Goal: Information Seeking & Learning: Learn about a topic

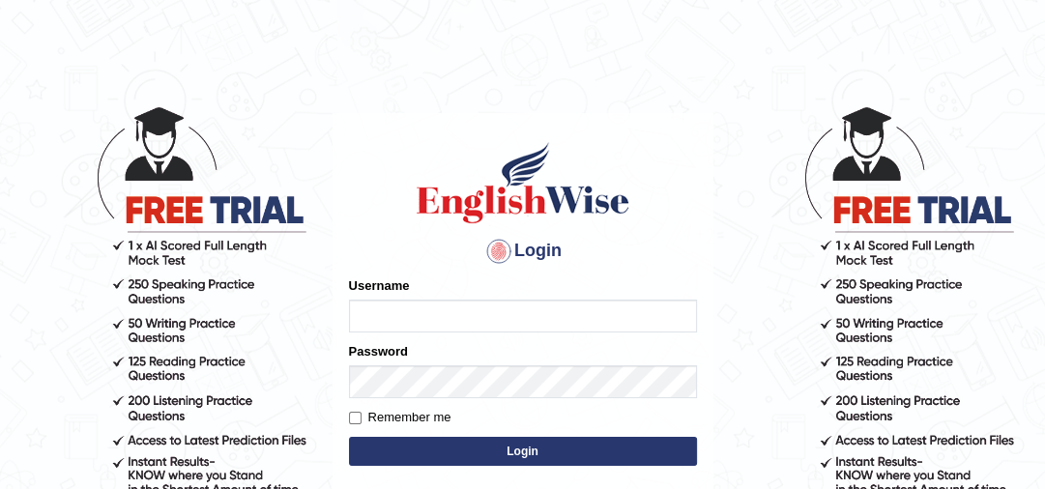
type input "jaspreet1991"
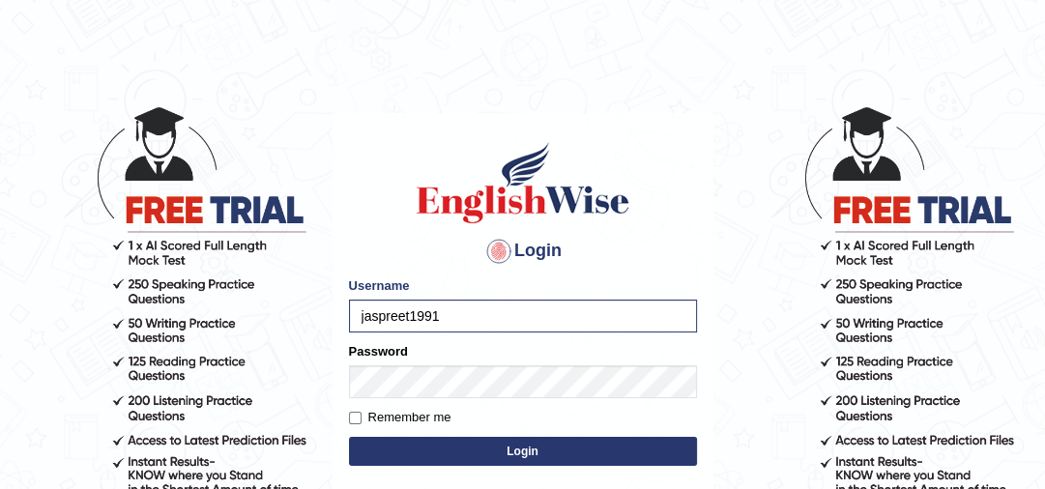
click at [483, 452] on button "Login" at bounding box center [523, 451] width 348 height 29
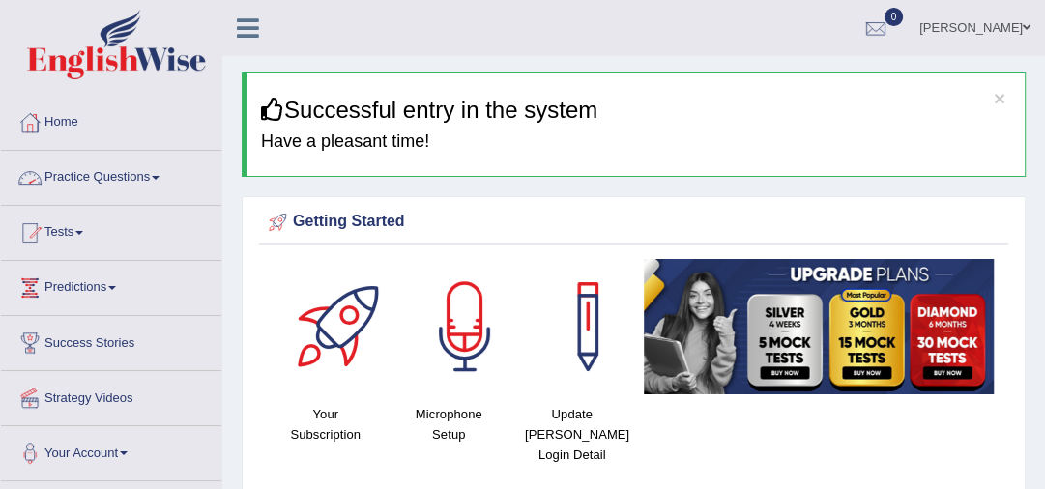
click at [80, 176] on link "Practice Questions" at bounding box center [111, 175] width 220 height 48
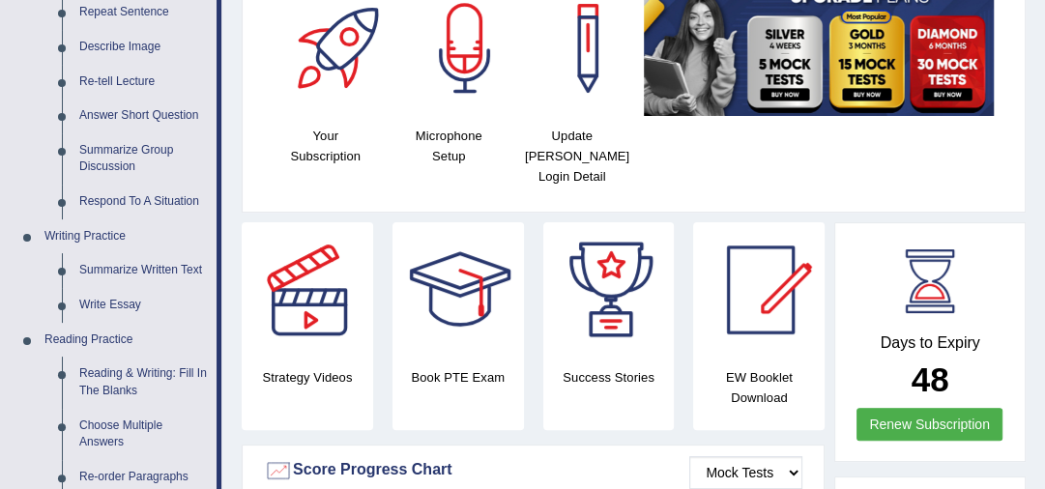
scroll to position [350, 0]
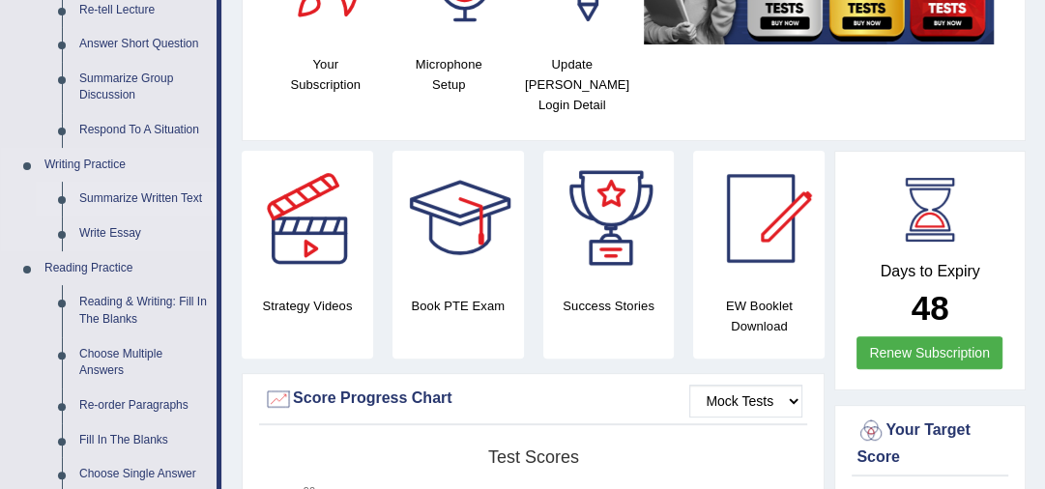
click at [135, 202] on link "Summarize Written Text" at bounding box center [144, 199] width 146 height 35
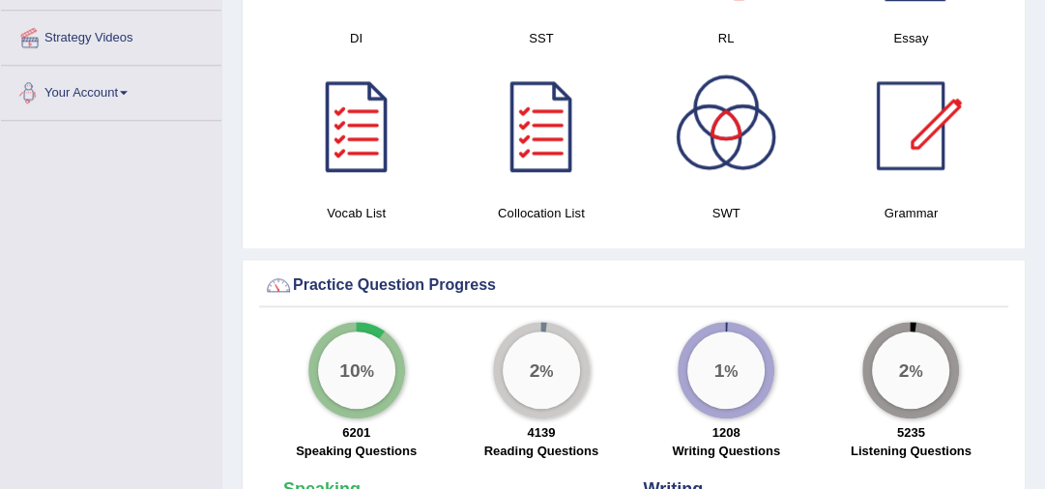
scroll to position [1307, 0]
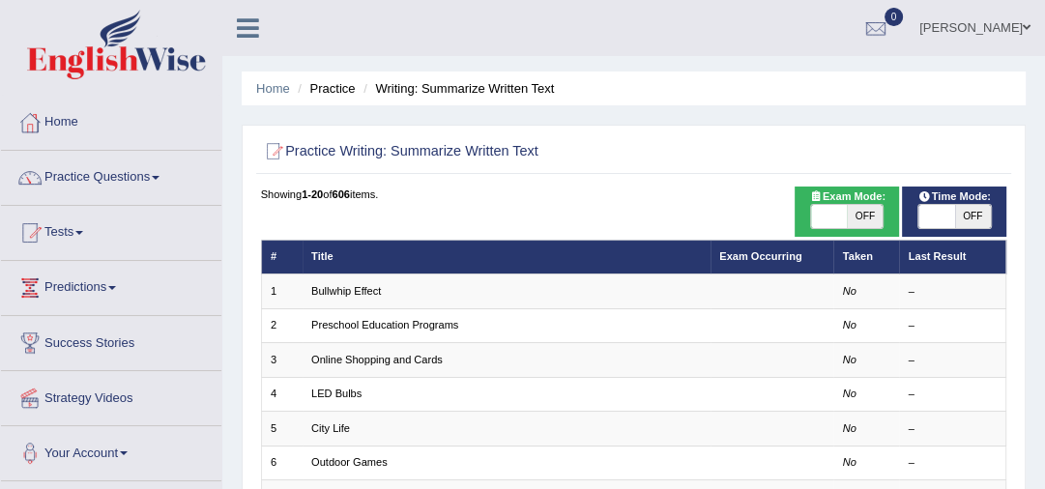
click at [860, 218] on span "OFF" at bounding box center [865, 216] width 36 height 23
checkbox input "true"
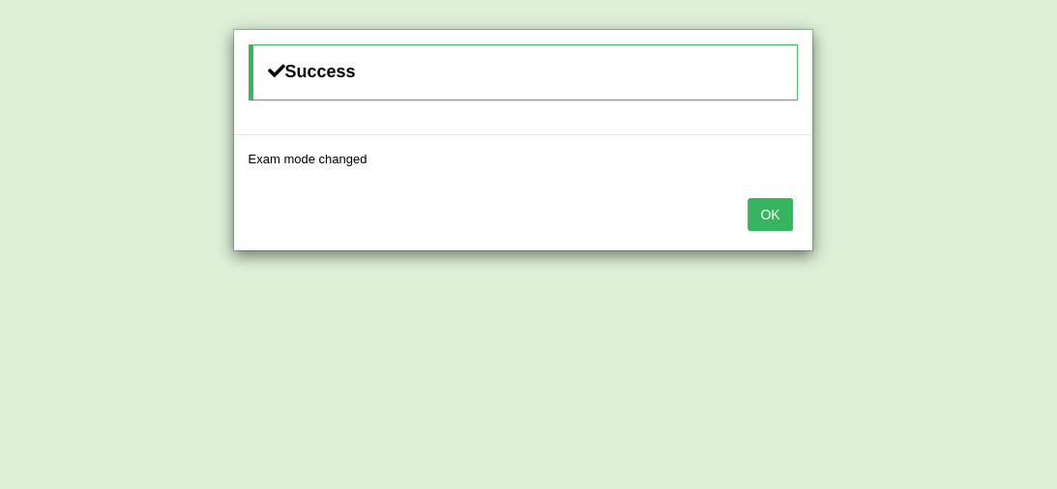
click at [781, 213] on button "OK" at bounding box center [769, 214] width 44 height 33
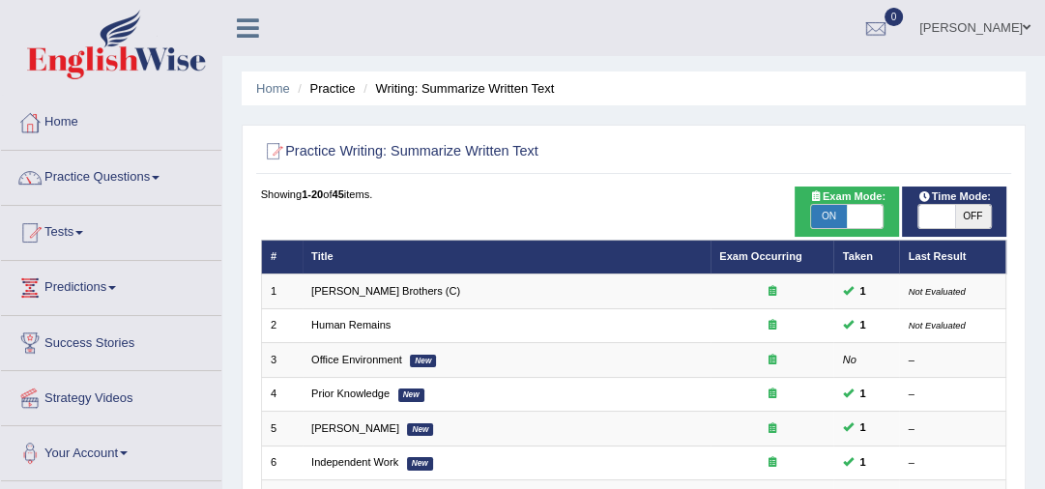
click at [955, 211] on span "OFF" at bounding box center [973, 216] width 36 height 23
checkbox input "true"
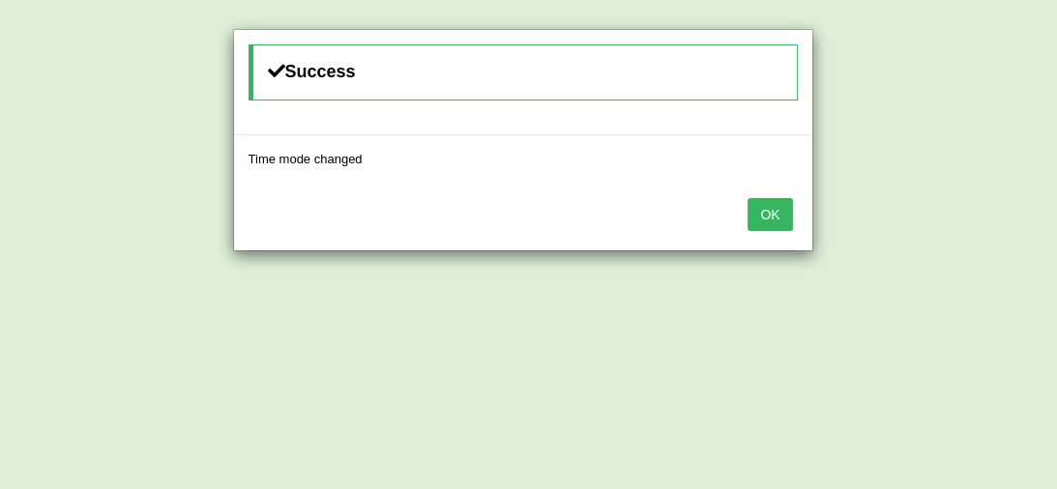
click at [770, 206] on button "OK" at bounding box center [769, 214] width 44 height 33
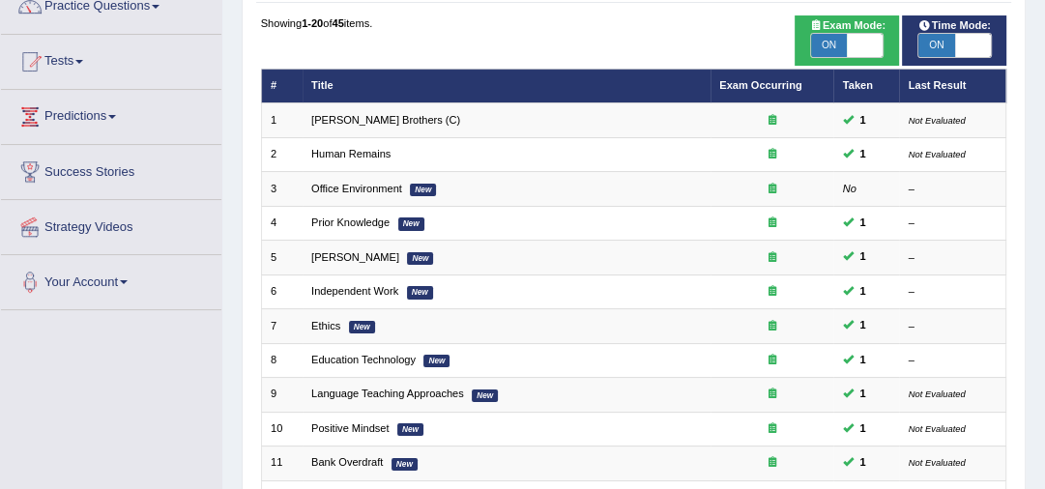
scroll to position [186, 0]
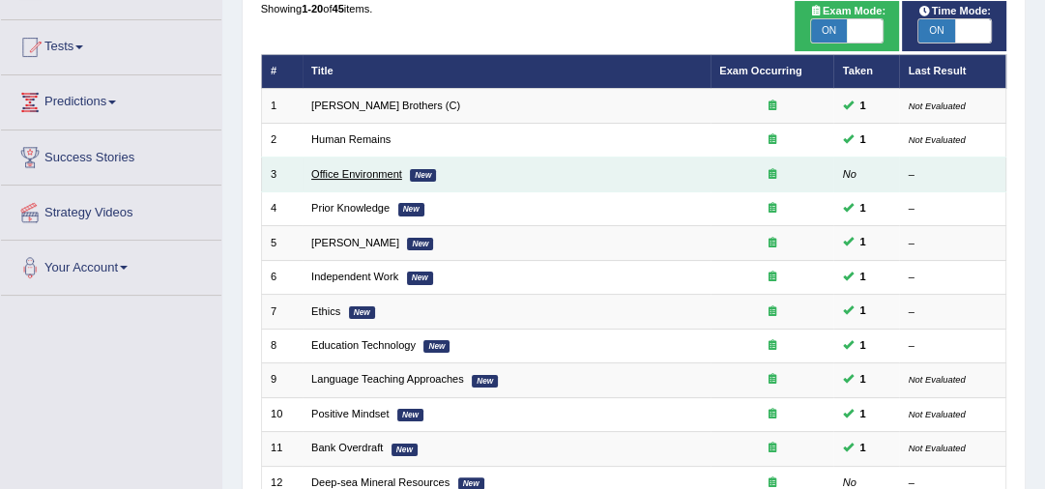
click at [354, 168] on link "Office Environment" at bounding box center [356, 174] width 91 height 12
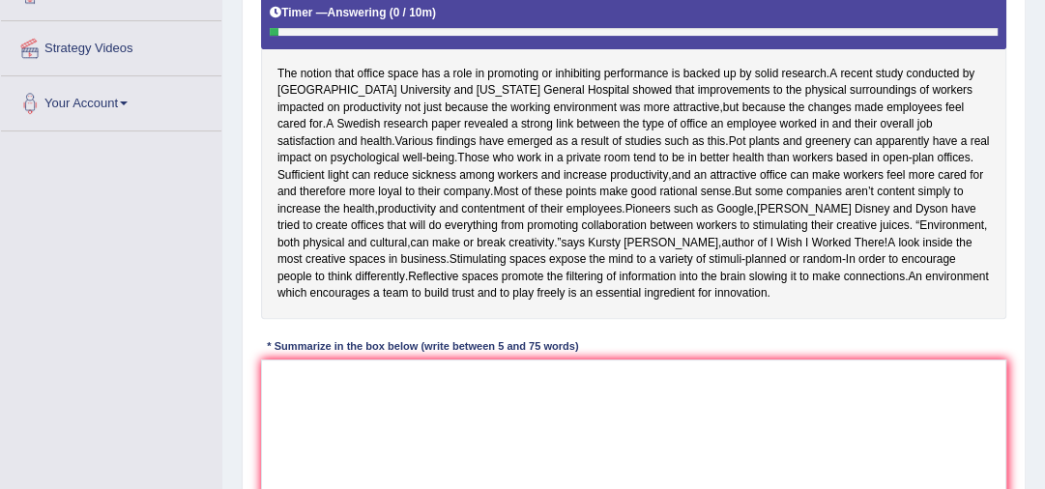
scroll to position [381, 0]
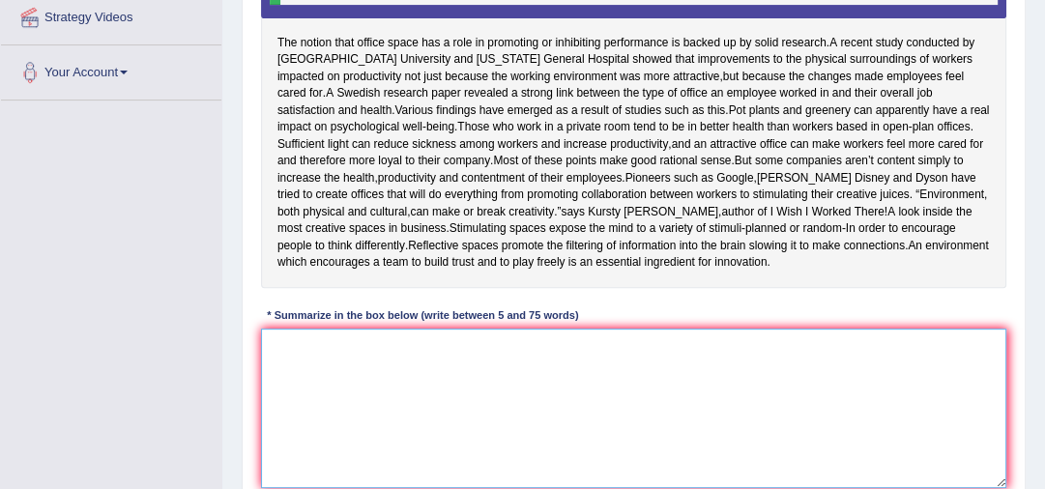
click at [284, 366] on textarea at bounding box center [634, 409] width 746 height 160
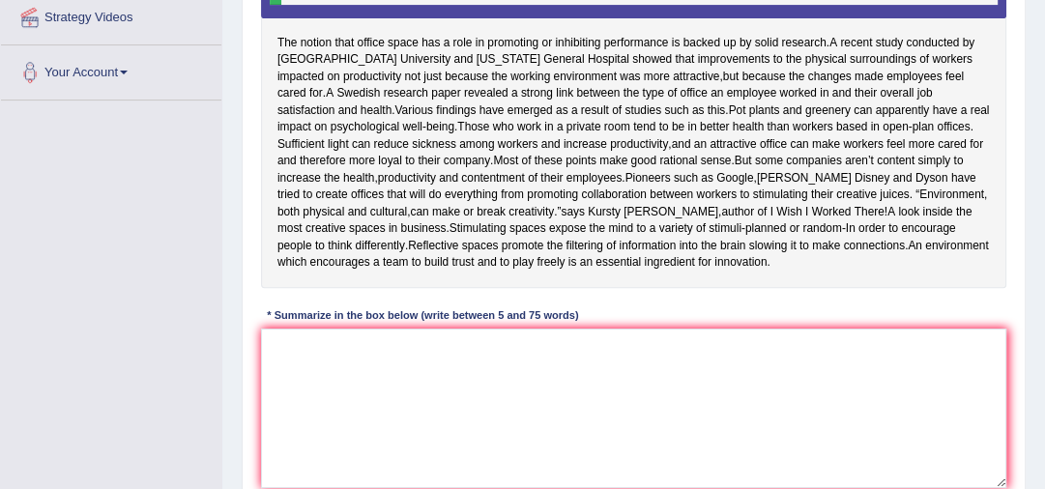
scroll to position [526, 0]
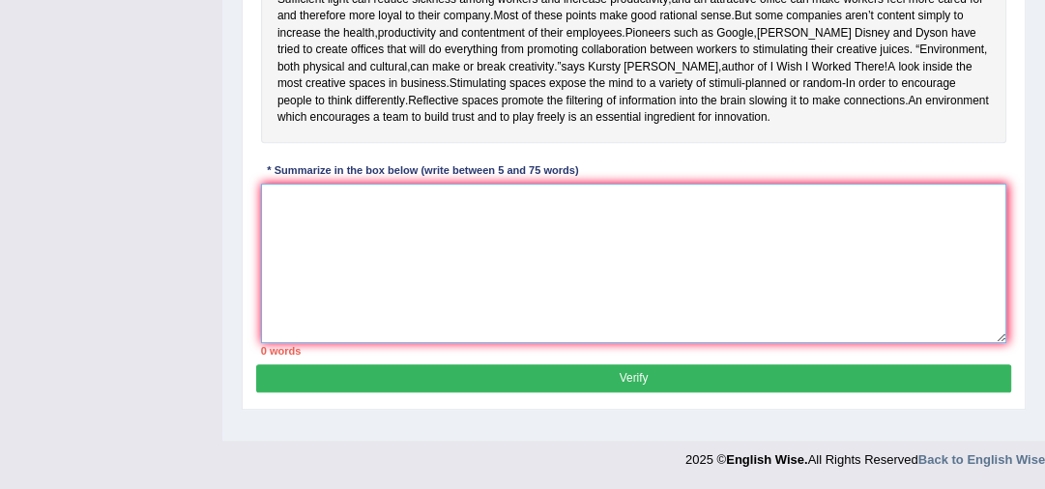
click at [287, 216] on textarea at bounding box center [634, 264] width 746 height 160
type textarea "Th"
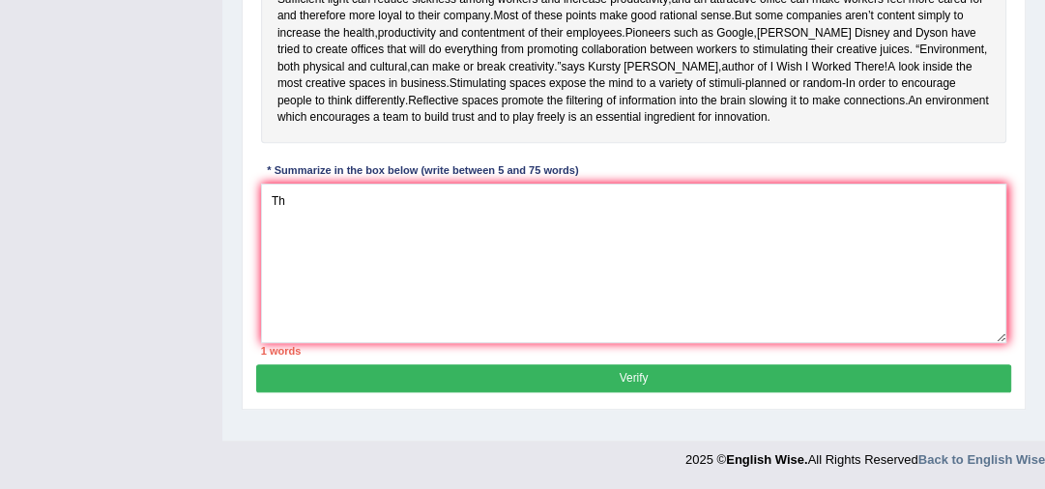
click button "Verify" at bounding box center [633, 378] width 754 height 28
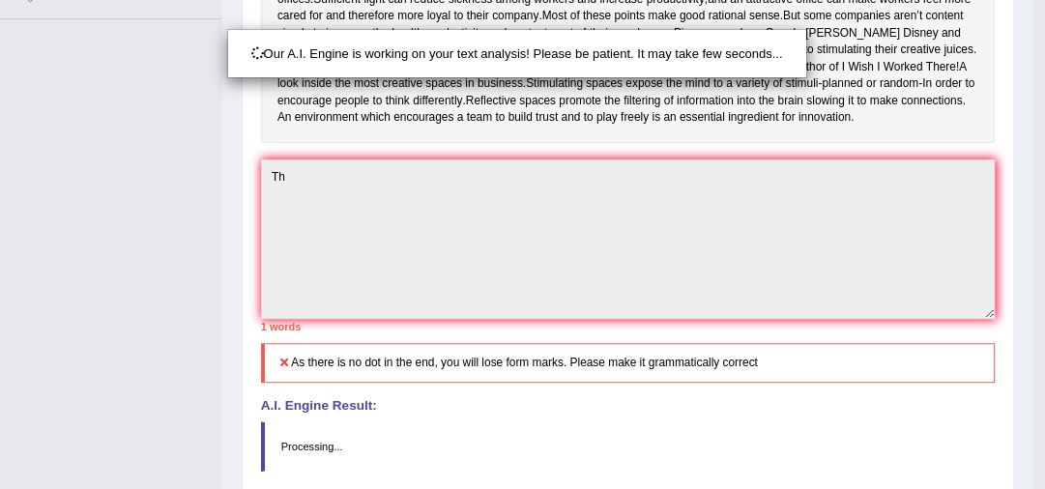
click at [292, 189] on div "Our A.I. Engine is working on your text analysis! Please be patient. It may tak…" at bounding box center [522, 244] width 1045 height 489
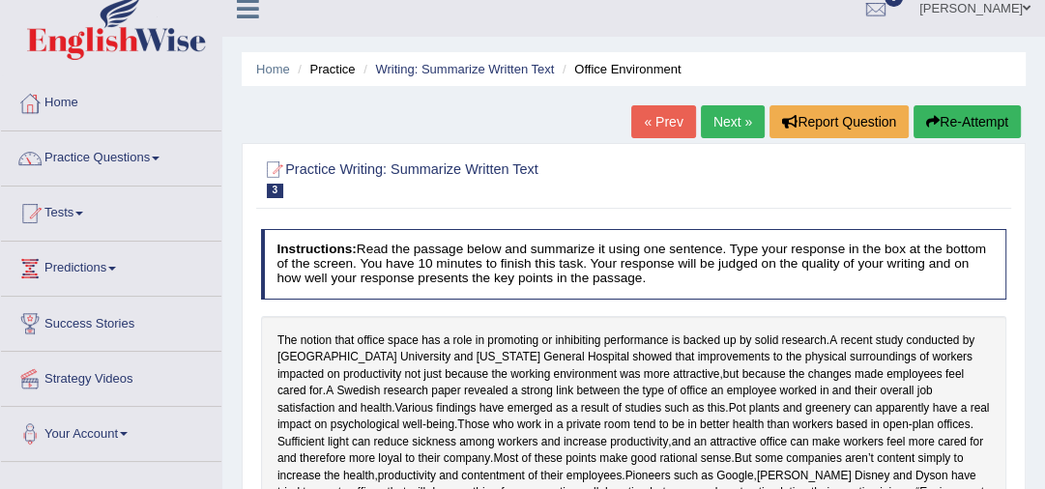
scroll to position [0, 0]
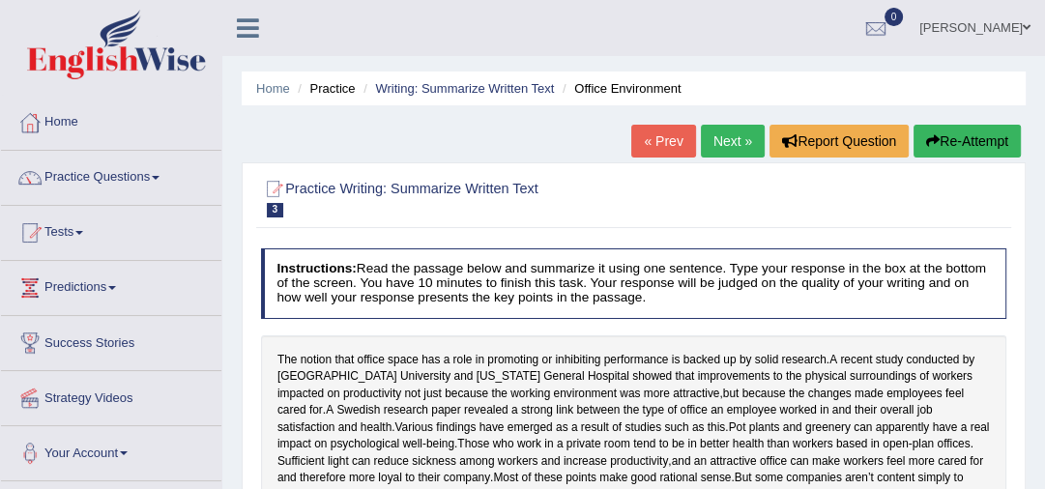
click at [967, 135] on button "Re-Attempt" at bounding box center [967, 141] width 107 height 33
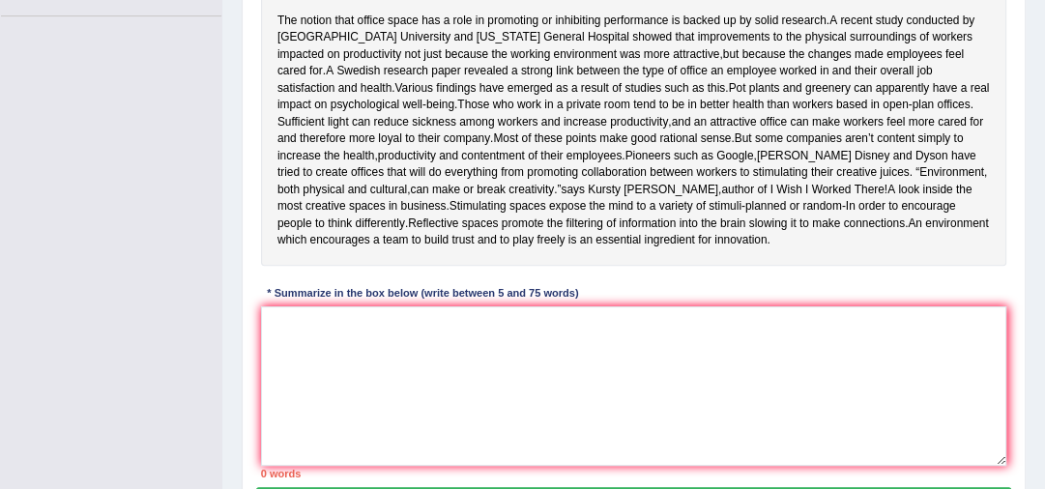
scroll to position [460, 0]
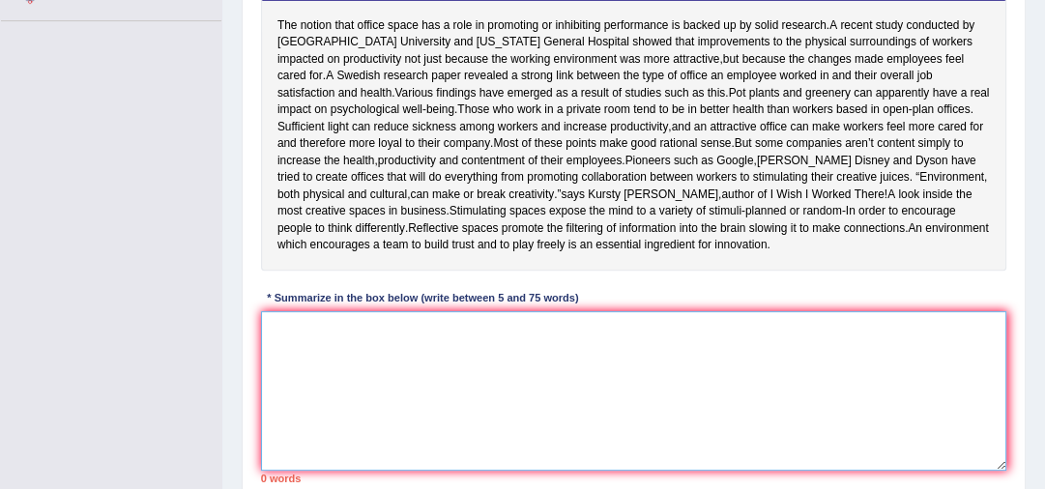
click at [306, 345] on textarea at bounding box center [634, 391] width 746 height 160
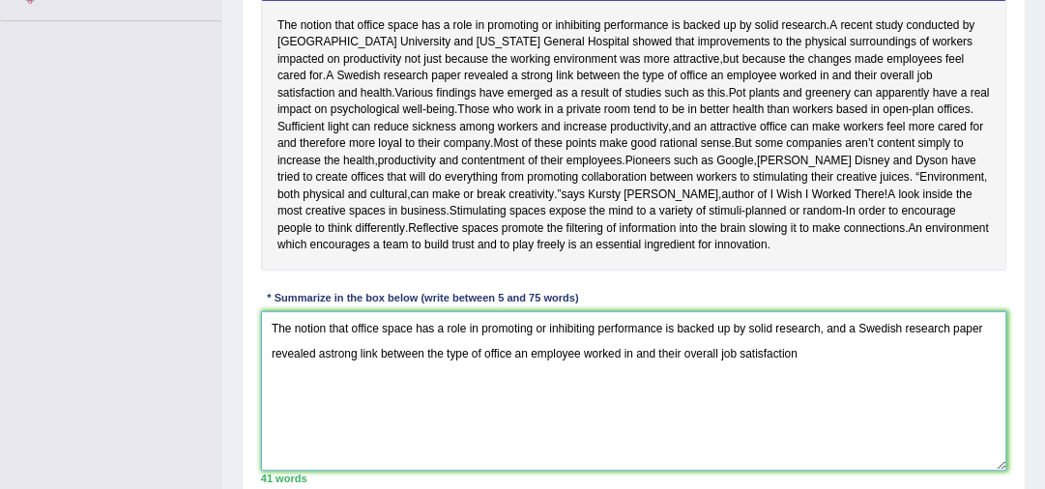
click at [848, 345] on textarea "The notion that office space has a role in promoting or inhibiting performance …" at bounding box center [634, 391] width 746 height 160
click at [811, 369] on textarea "The notion that office space has a role in promoting or inhibiting performance …" at bounding box center [634, 391] width 746 height 160
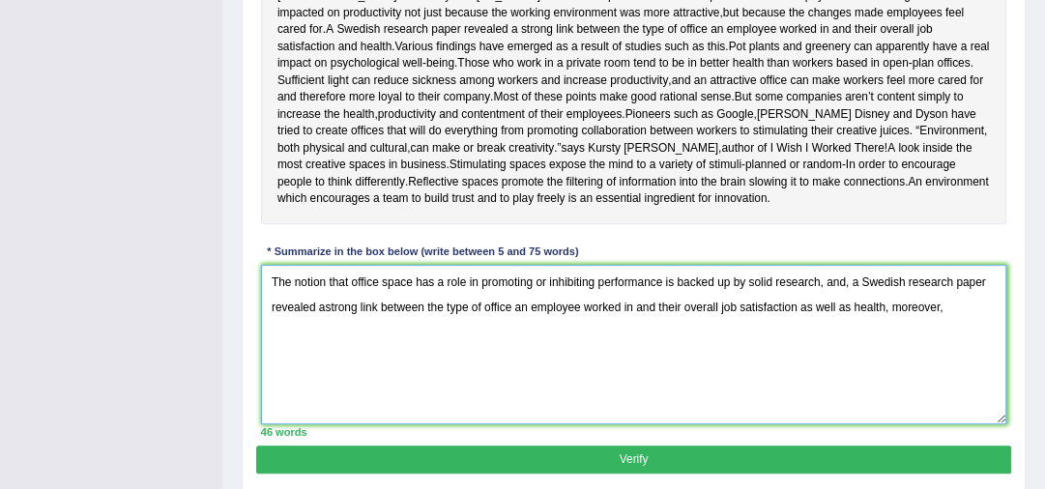
scroll to position [522, 0]
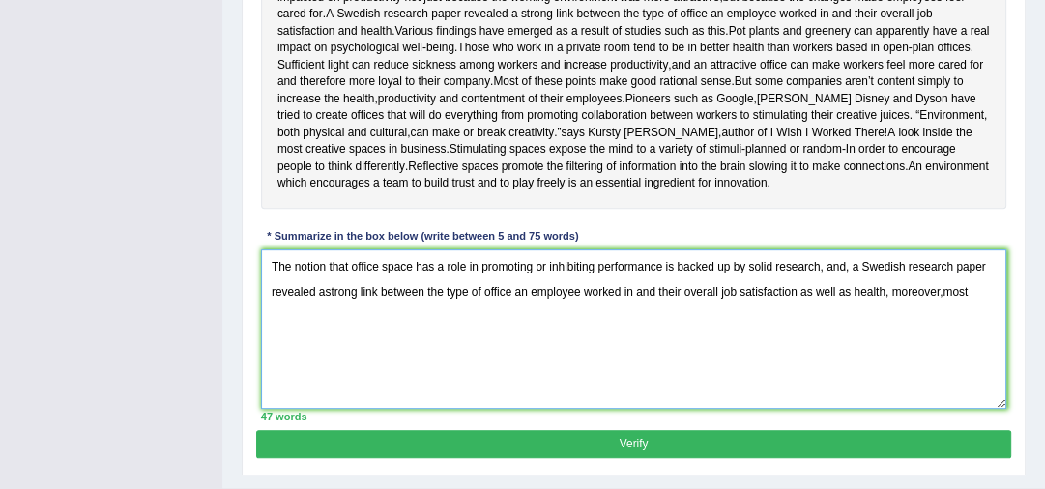
click at [940, 309] on textarea "The notion that office space has a role in promoting or inhibiting performance …" at bounding box center [634, 329] width 746 height 160
click at [941, 309] on textarea "The notion that office space has a role in promoting or inhibiting performance …" at bounding box center [634, 329] width 746 height 160
click at [849, 285] on textarea "The notion that office space has a role in promoting or inhibiting performance …" at bounding box center [634, 329] width 746 height 160
click at [851, 286] on textarea "The notion that office space has a role in promoting or inhibiting performance …" at bounding box center [634, 329] width 746 height 160
click at [970, 305] on textarea "The notion that office space has a role in promoting or inhibiting performance …" at bounding box center [634, 329] width 746 height 160
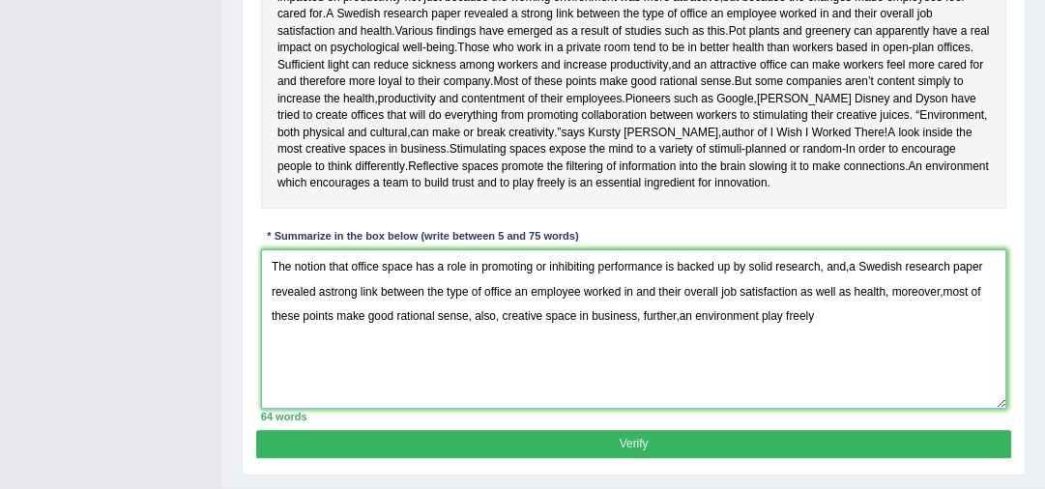
click at [757, 333] on textarea "The notion that office space has a role in promoting or inhibiting performance …" at bounding box center [634, 329] width 746 height 160
click at [815, 329] on textarea "The notion that office space has a role in promoting or inhibiting performance …" at bounding box center [634, 329] width 746 height 160
click at [808, 332] on textarea "The notion that office space has a role in promoting or inhibiting performance …" at bounding box center [634, 329] width 746 height 160
click at [826, 336] on textarea "The notion that office space has a role in promoting or inhibiting performance …" at bounding box center [634, 329] width 746 height 160
click at [758, 327] on textarea "The notion that office space has a role in promoting or inhibiting performance …" at bounding box center [634, 329] width 746 height 160
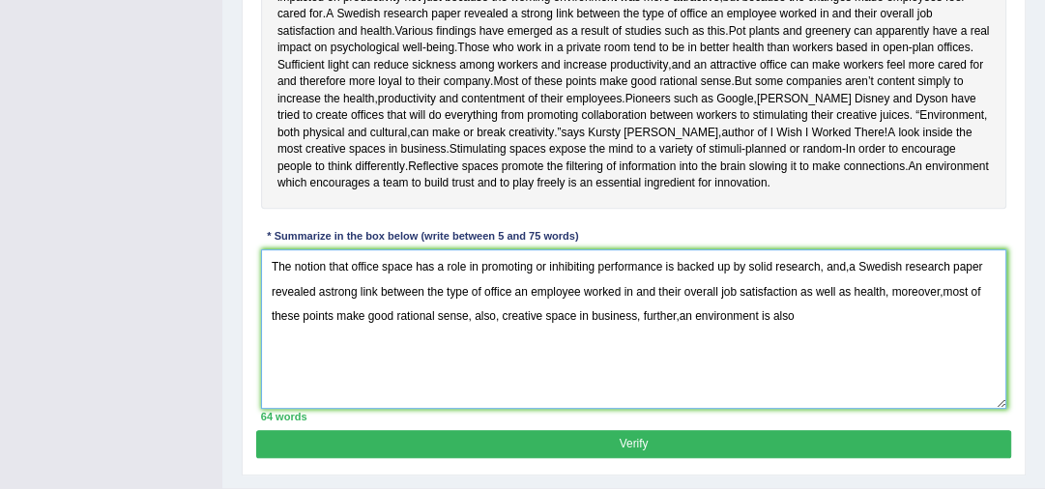
click at [807, 333] on textarea "The notion that office space has a role in promoting or inhibiting performance …" at bounding box center [634, 329] width 746 height 160
type textarea "The notion that office space has a role in promoting or inhibiting performance …"
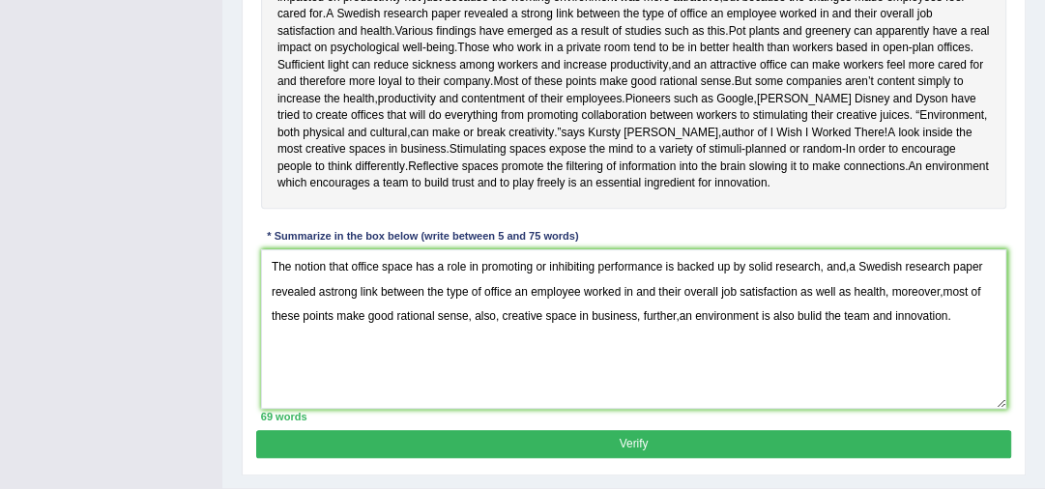
click at [756, 456] on button "Verify" at bounding box center [633, 444] width 754 height 28
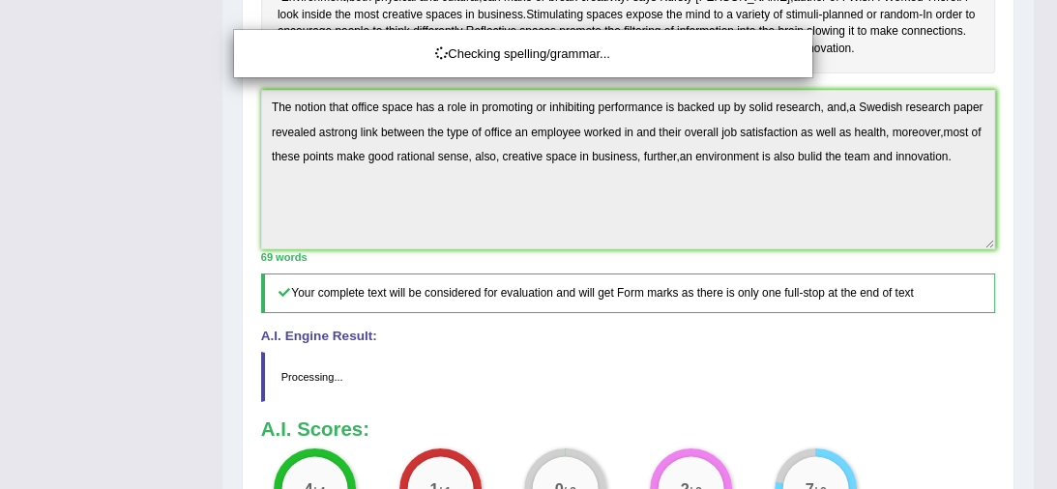
click at [1044, 480] on div "Checking spelling/grammar..." at bounding box center [528, 244] width 1057 height 489
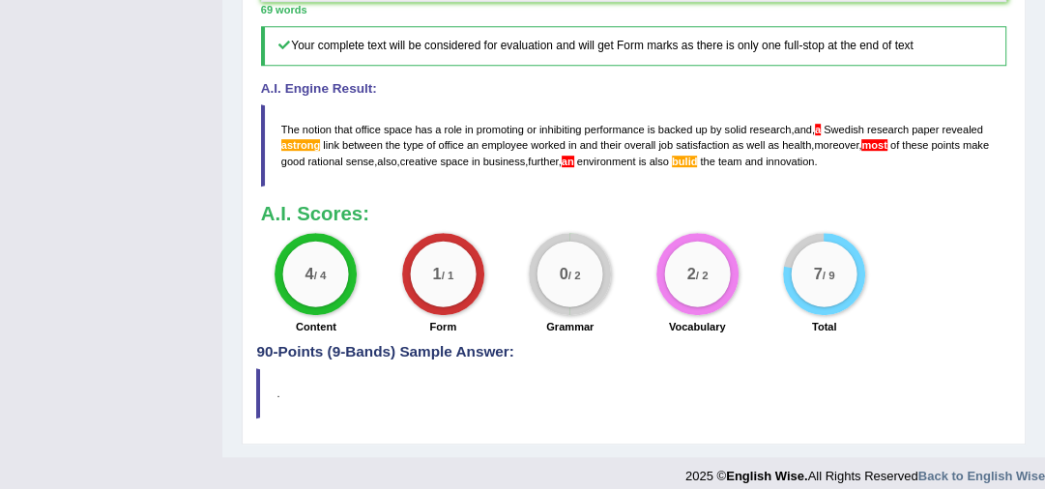
scroll to position [820, 0]
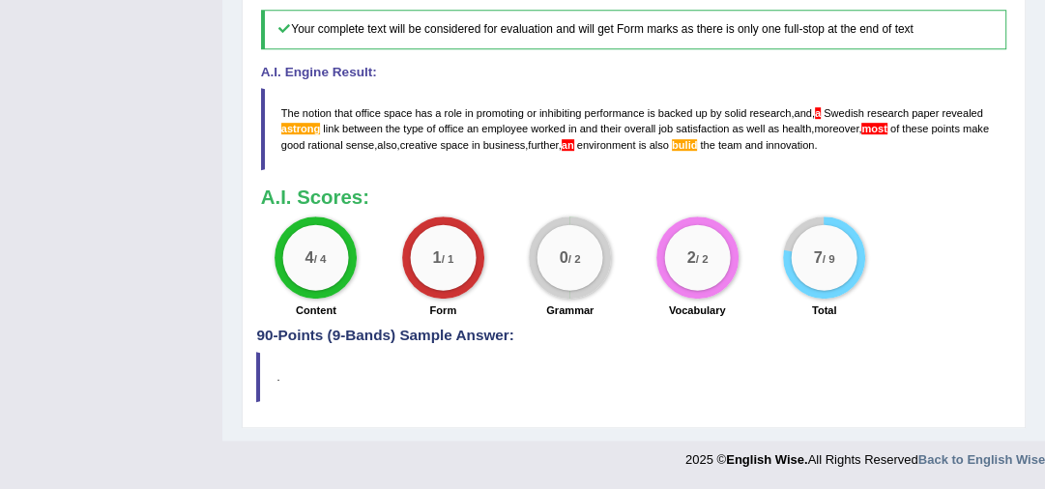
click at [820, 116] on span "a" at bounding box center [818, 113] width 6 height 12
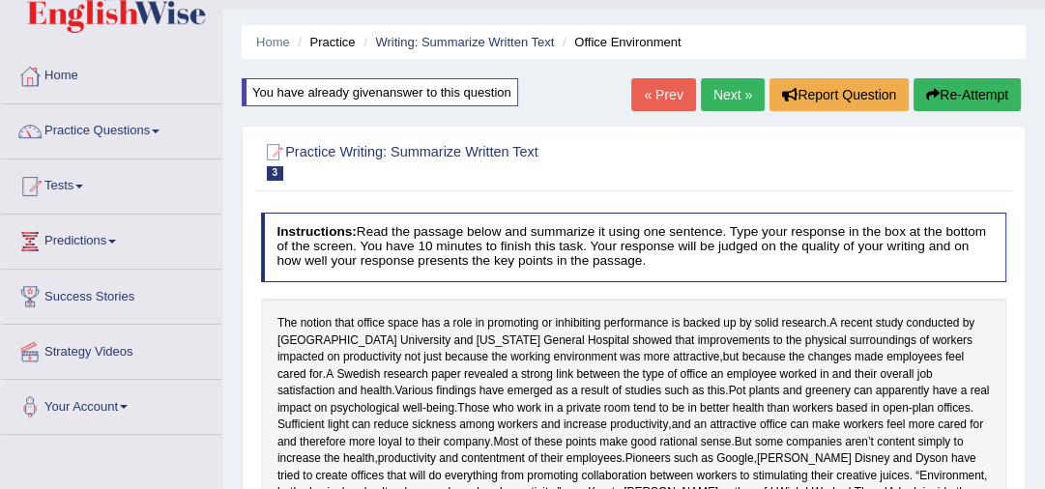
scroll to position [0, 0]
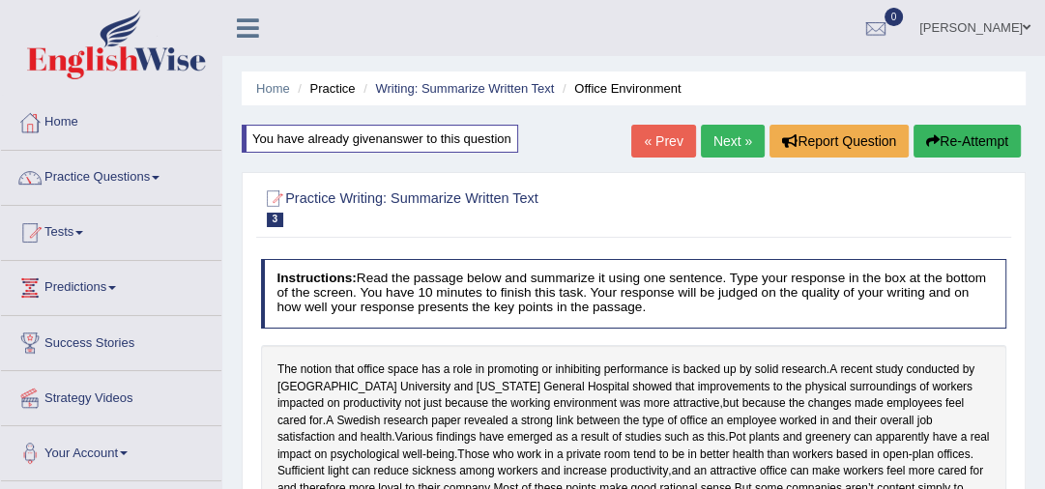
click at [727, 142] on link "Next »" at bounding box center [733, 141] width 64 height 33
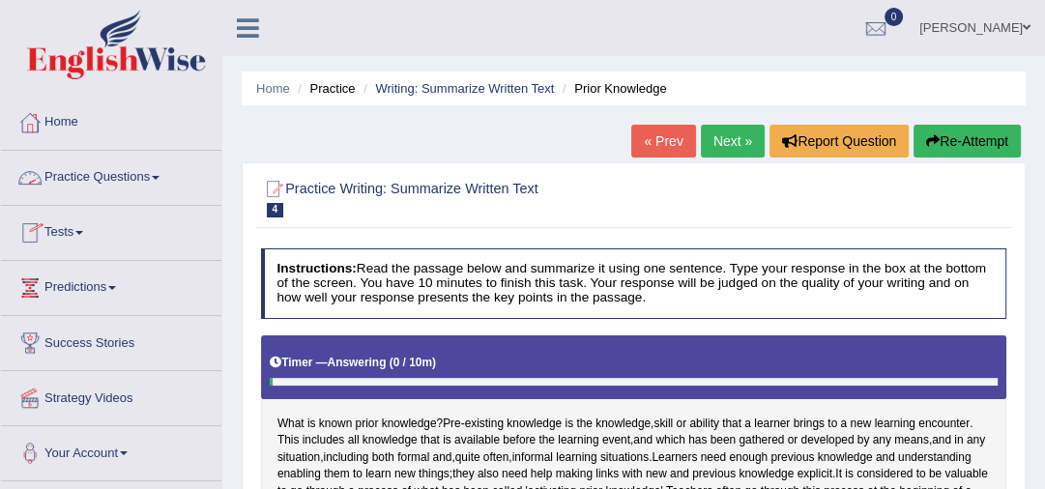
click at [135, 176] on link "Practice Questions" at bounding box center [111, 175] width 220 height 48
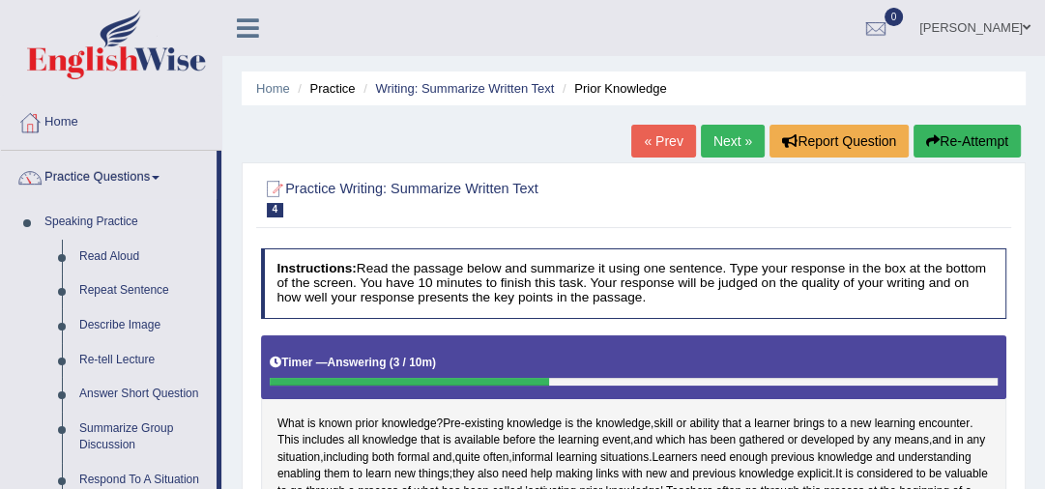
click at [974, 142] on button "Re-Attempt" at bounding box center [967, 141] width 107 height 33
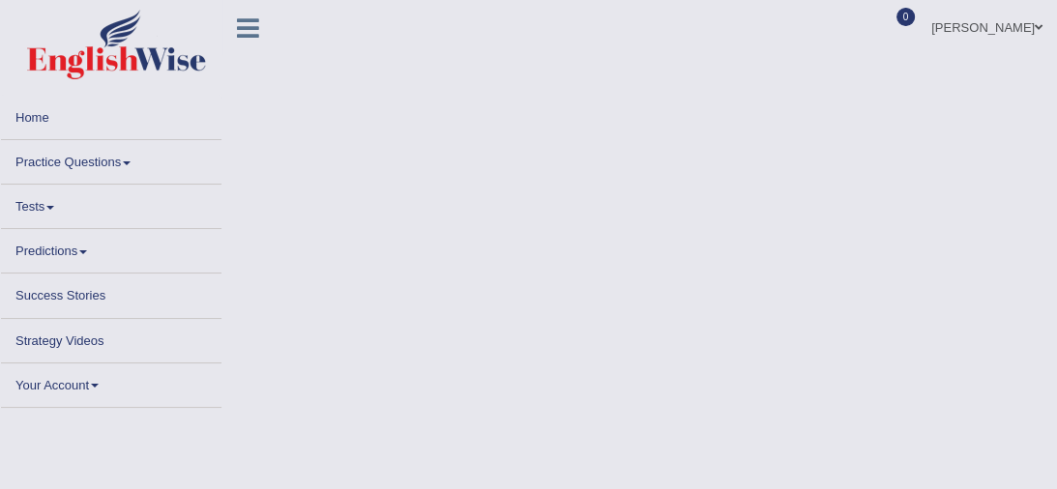
click at [438, 257] on body "Toggle navigation Home Practice Questions Speaking Practice Read Aloud Repeat S…" at bounding box center [528, 244] width 1057 height 489
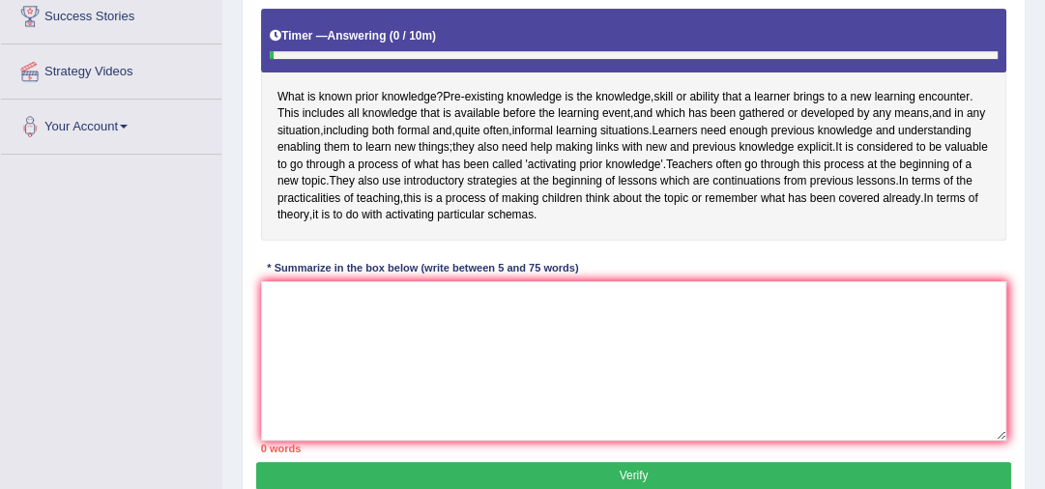
scroll to position [340, 0]
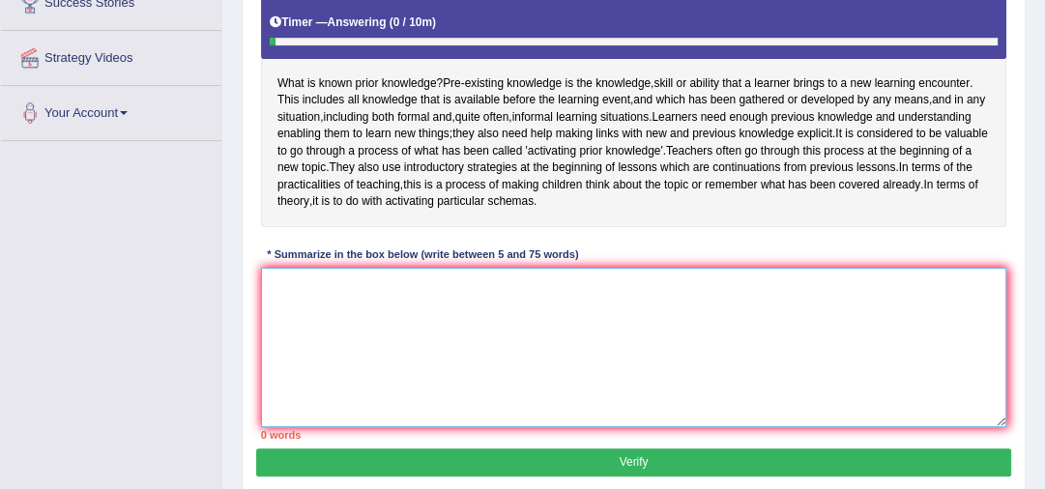
click at [278, 299] on textarea at bounding box center [634, 348] width 746 height 160
click at [311, 303] on textarea "Pre-exixting" at bounding box center [634, 348] width 746 height 160
click at [336, 301] on textarea "Pre-existing" at bounding box center [634, 348] width 746 height 160
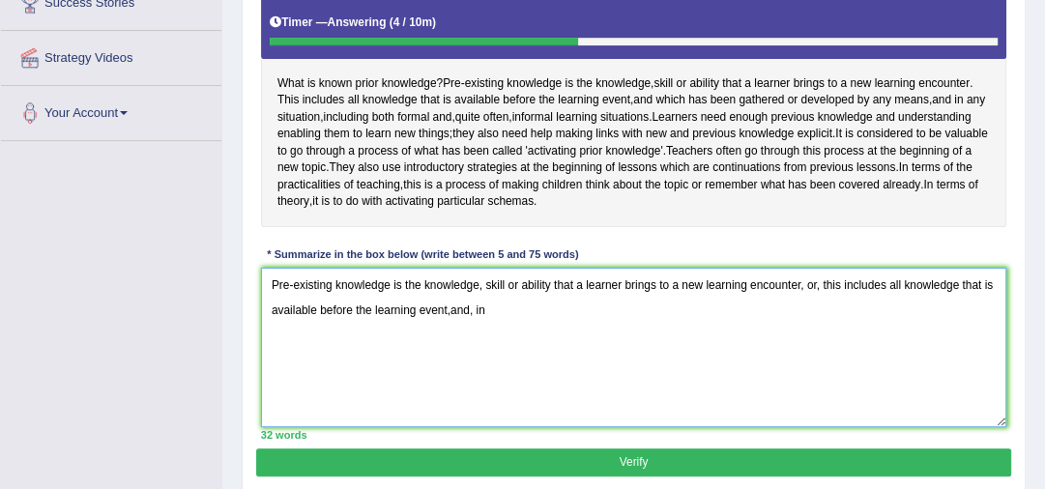
click at [451, 327] on textarea "Pre-existing knowledge is the knowledge, skill or ability that a learner brings…" at bounding box center [634, 348] width 746 height 160
click at [492, 328] on textarea "Pre-existing knowledge is the knowledge, skill or ability that a learner brings…" at bounding box center [634, 348] width 746 height 160
drag, startPoint x: 492, startPoint y: 328, endPoint x: 494, endPoint y: 355, distance: 27.1
click at [494, 355] on textarea "Pre-existing knowledge is the knowledge, skill or ability that a learner brings…" at bounding box center [634, 348] width 746 height 160
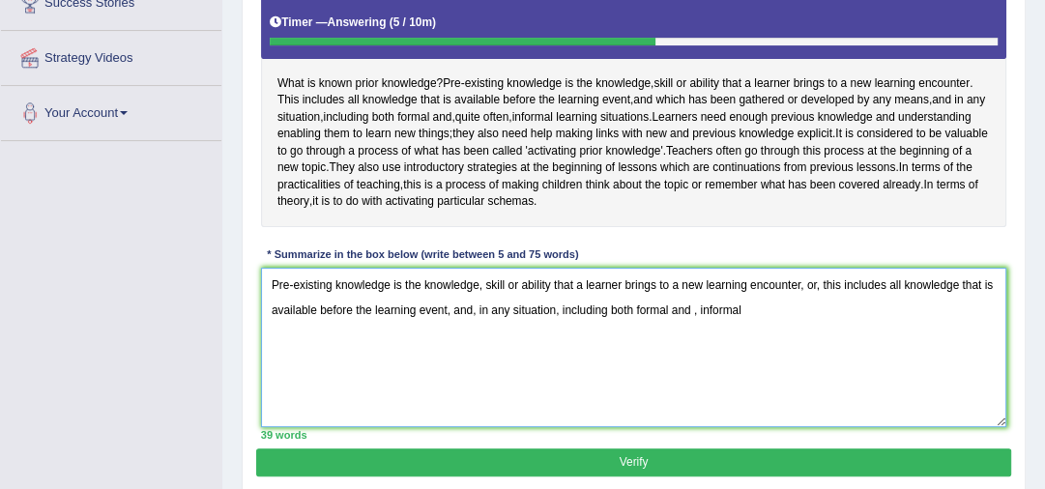
click at [696, 326] on textarea "Pre-existing knowledge is the knowledge, skill or ability that a learner brings…" at bounding box center [634, 348] width 746 height 160
click at [746, 329] on textarea "Pre-existing knowledge is the knowledge, skill or ability that a learner brings…" at bounding box center [634, 348] width 746 height 160
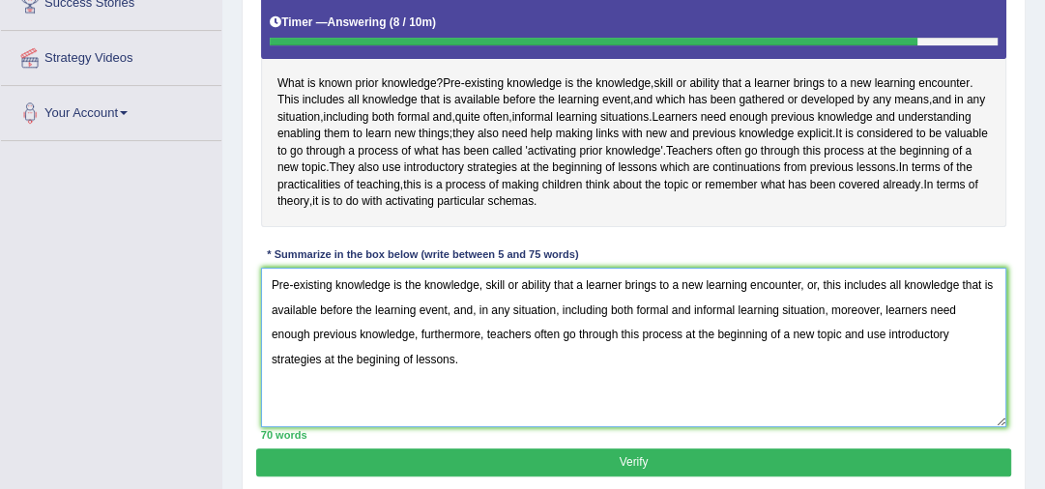
type textarea "Pre-existing knowledge is the knowledge, skill or ability that a learner brings…"
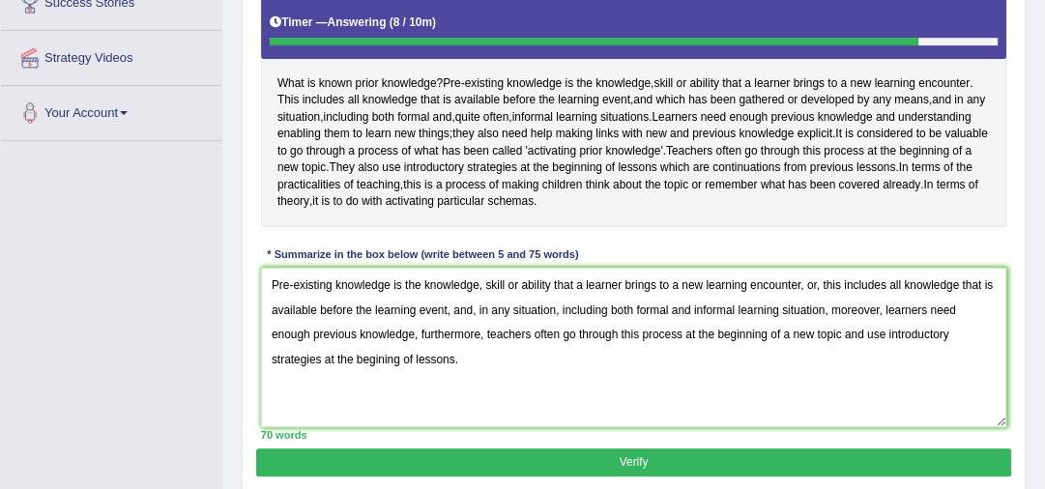
click at [1044, 479] on div "Home Practice Writing: Summarize Written Text Prior Knowledge « Prev Next » Rep…" at bounding box center [633, 143] width 823 height 967
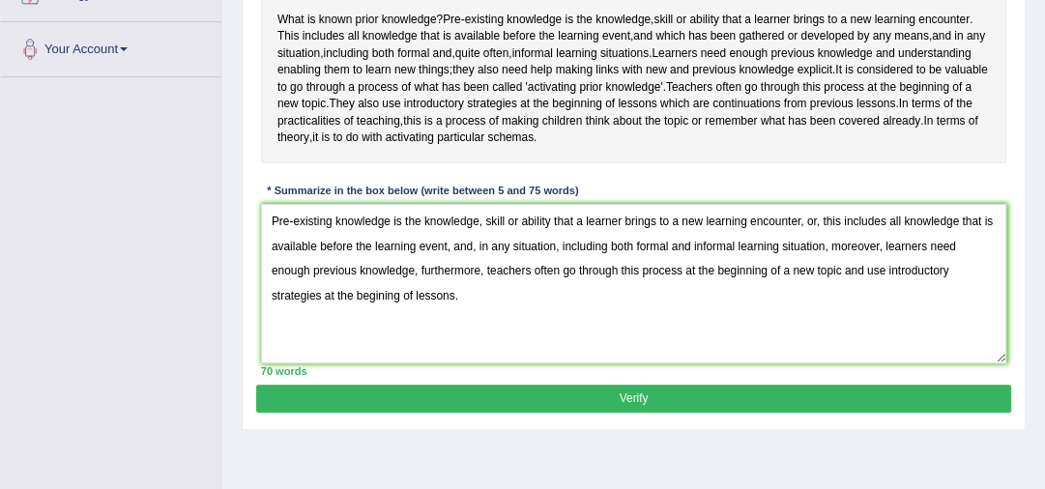
scroll to position [433, 0]
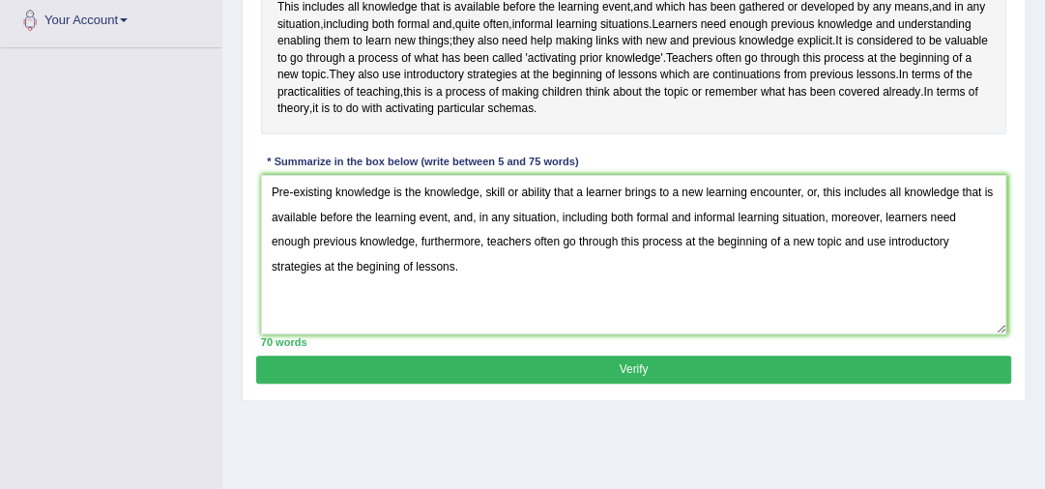
click at [734, 384] on button "Verify" at bounding box center [633, 370] width 754 height 28
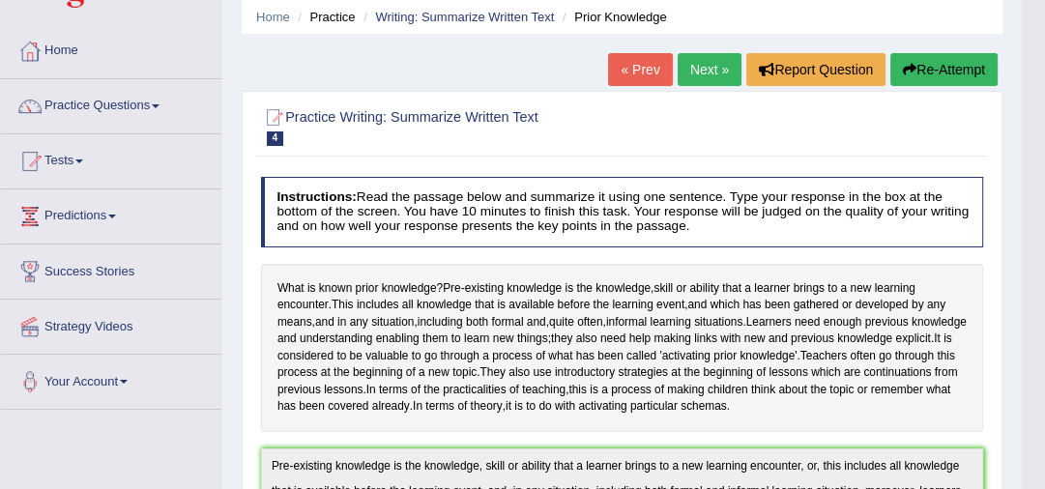
scroll to position [0, 0]
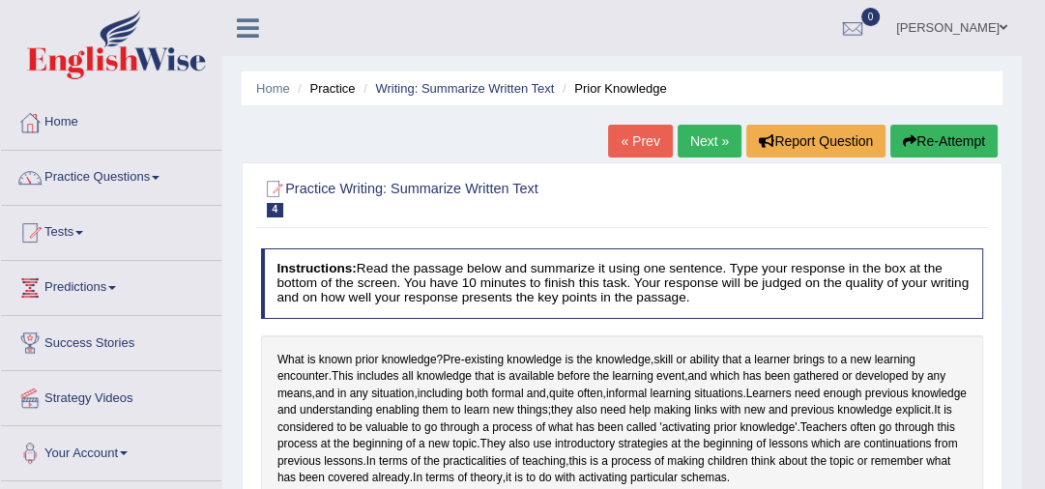
click at [706, 143] on link "Next »" at bounding box center [710, 141] width 64 height 33
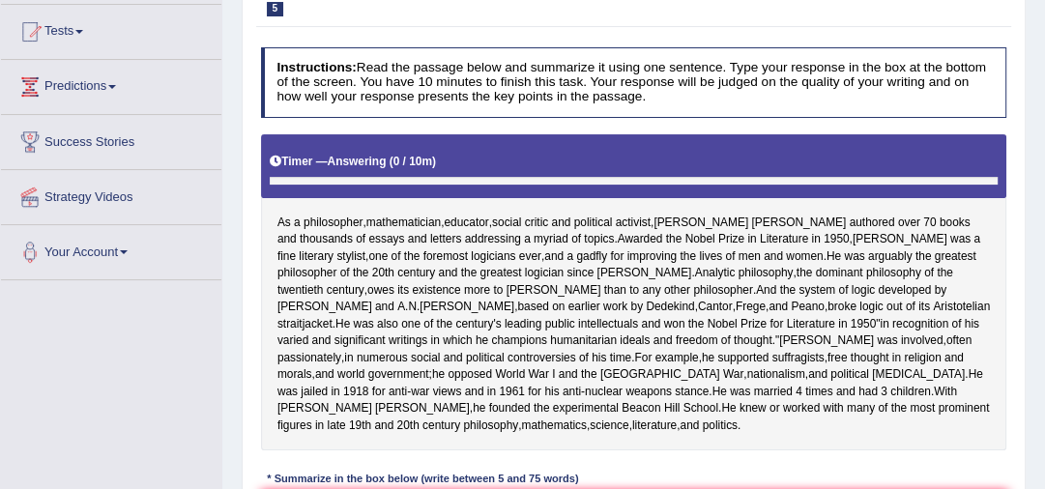
click at [1045, 288] on html "Toggle navigation Home Practice Questions Speaking Practice Read Aloud Repeat S…" at bounding box center [522, 43] width 1045 height 489
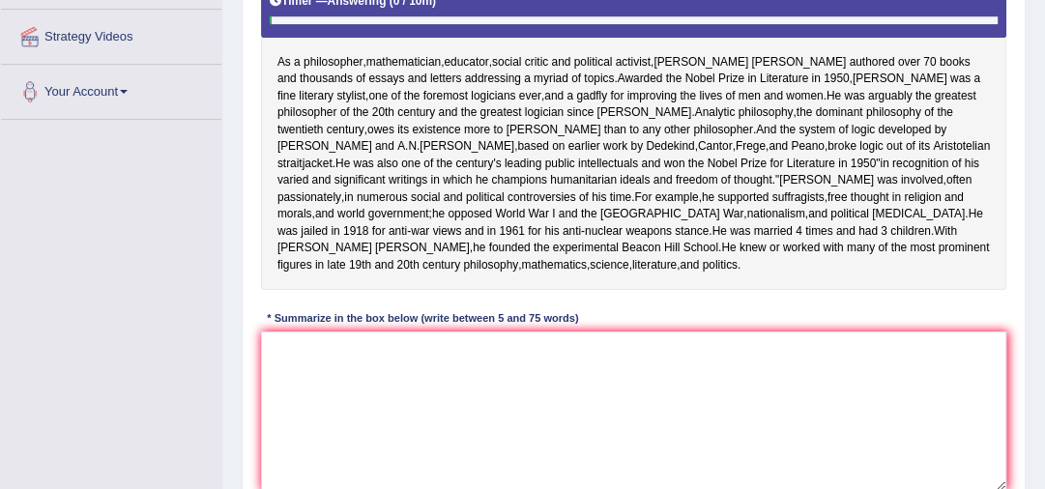
scroll to position [371, 0]
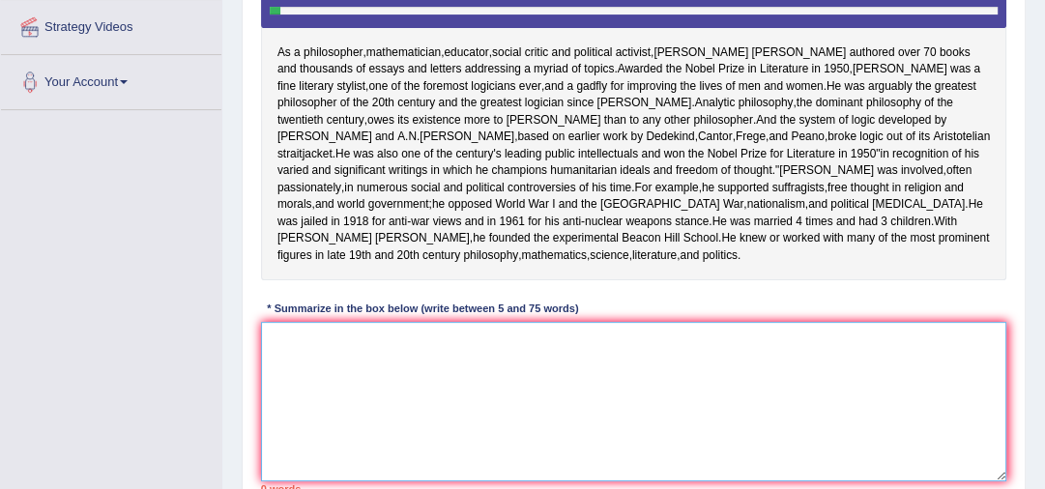
click at [289, 399] on textarea at bounding box center [634, 402] width 746 height 160
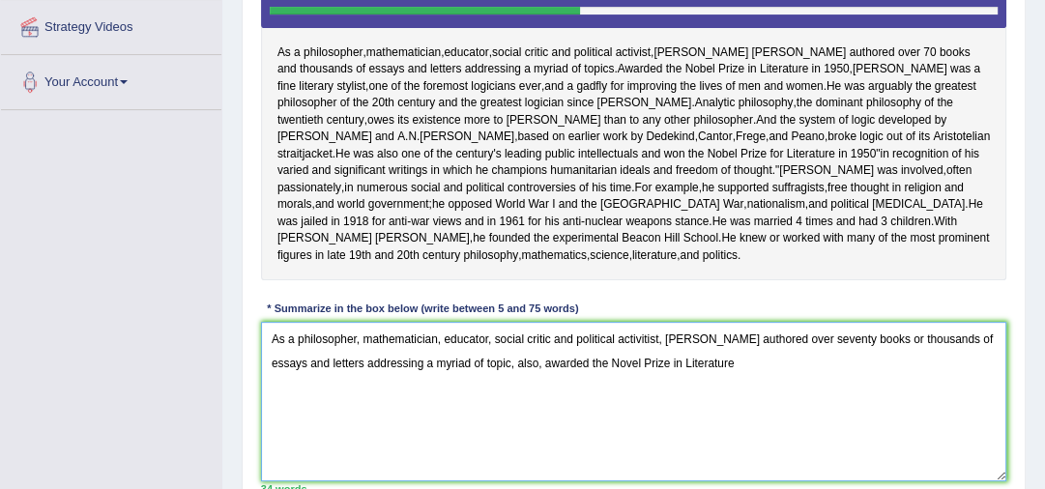
click at [544, 416] on textarea "As a philosopher, mathematician, educator, social critic and political activiti…" at bounding box center [634, 402] width 746 height 160
click at [745, 414] on textarea "As a philosopher, mathematician, educator, social critic and political activiti…" at bounding box center [634, 402] width 746 height 160
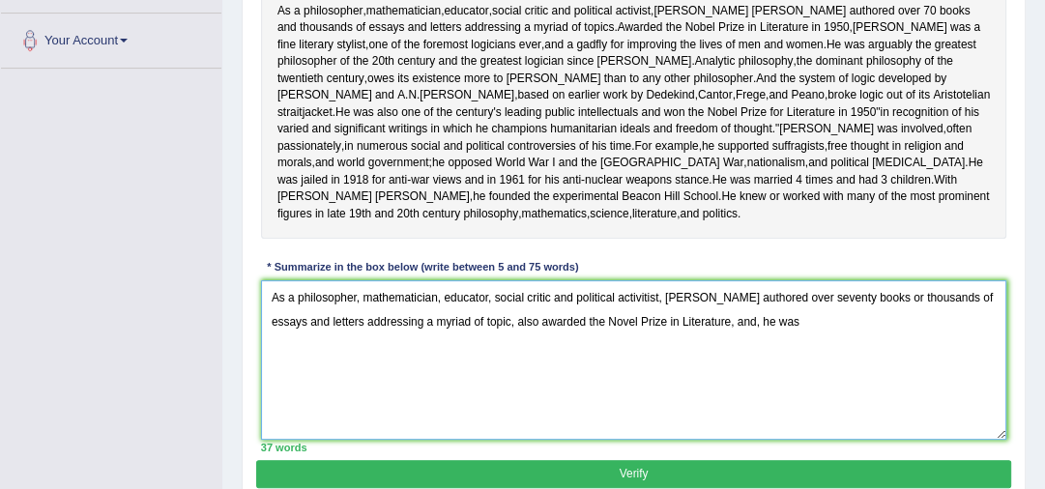
scroll to position [402, 0]
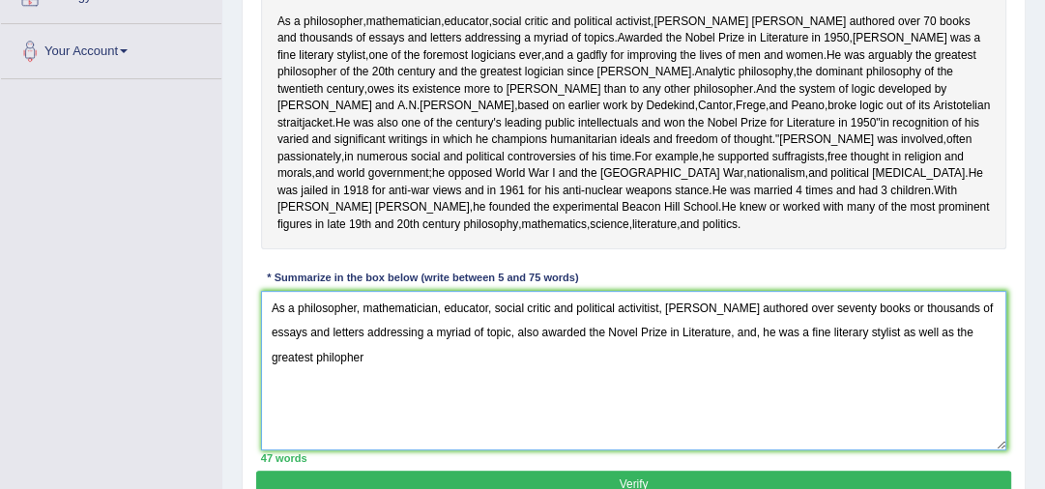
click at [340, 410] on textarea "As a philosopher, mathematician, educator, social critic and political activiti…" at bounding box center [634, 371] width 746 height 160
click at [396, 410] on textarea "As a philosopher, mathematician, educator, social critic and political activiti…" at bounding box center [634, 371] width 746 height 160
click at [445, 409] on textarea "As a philosopher, mathematician, educator, social critic and political activiti…" at bounding box center [634, 371] width 746 height 160
click at [453, 406] on textarea "As a philosopher, mathematician, educator, social critic and political activiti…" at bounding box center [634, 371] width 746 height 160
click at [441, 402] on textarea "As a philosopher, mathematician, educator, social critic and political activiti…" at bounding box center [634, 371] width 746 height 160
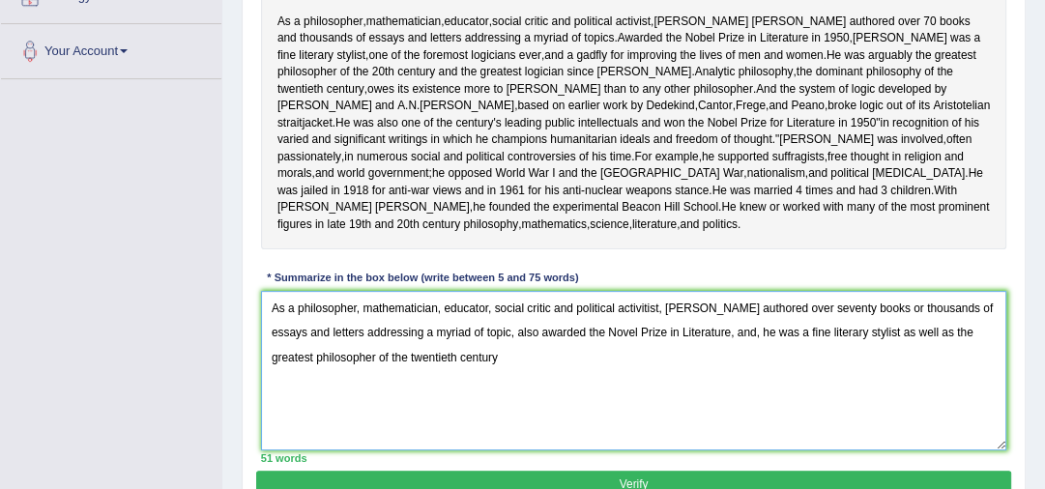
click at [454, 405] on textarea "As a philosopher, mathematician, educator, social critic and political activiti…" at bounding box center [634, 371] width 746 height 160
click at [503, 409] on textarea "As a philosopher, mathematician, educator, social critic and political activiti…" at bounding box center [634, 371] width 746 height 160
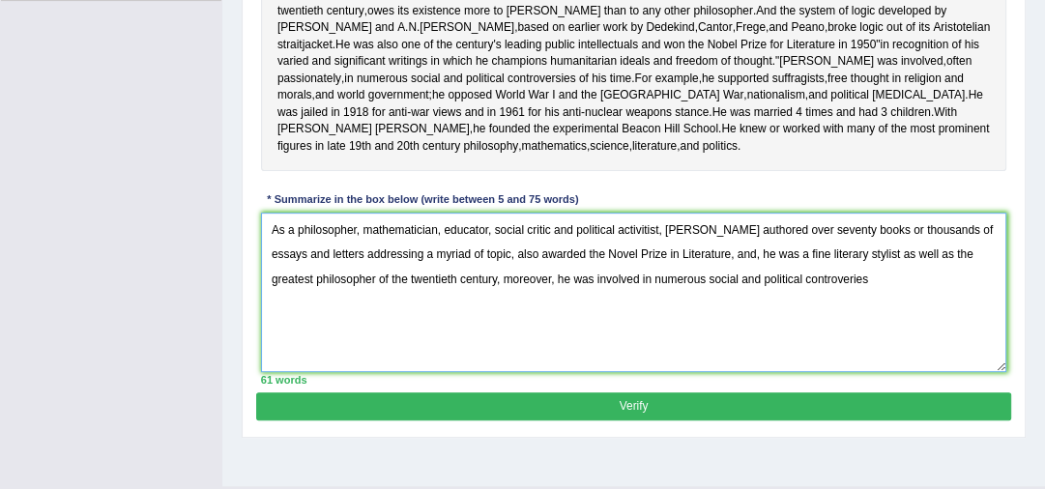
scroll to position [495, 0]
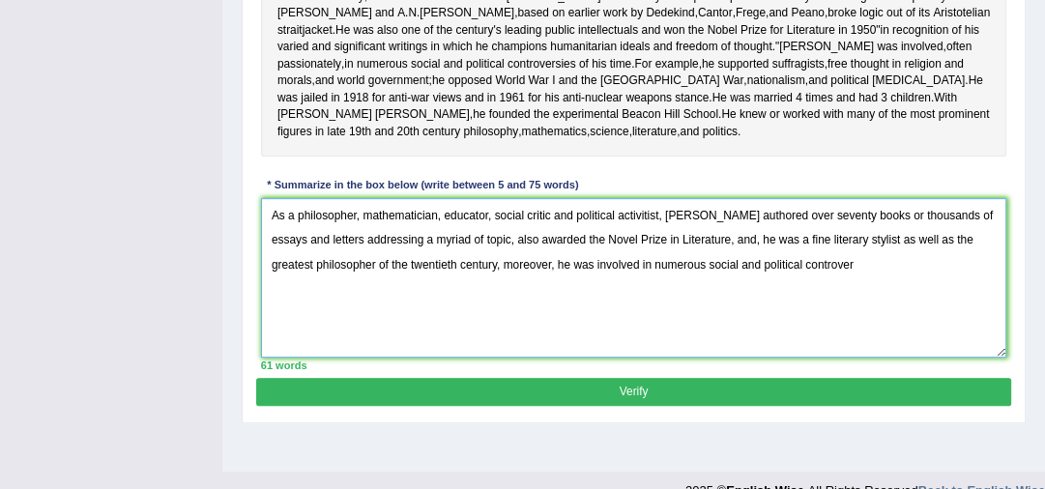
type textarea "As a philosopher, mathematician, educator, social critic and political activiti…"
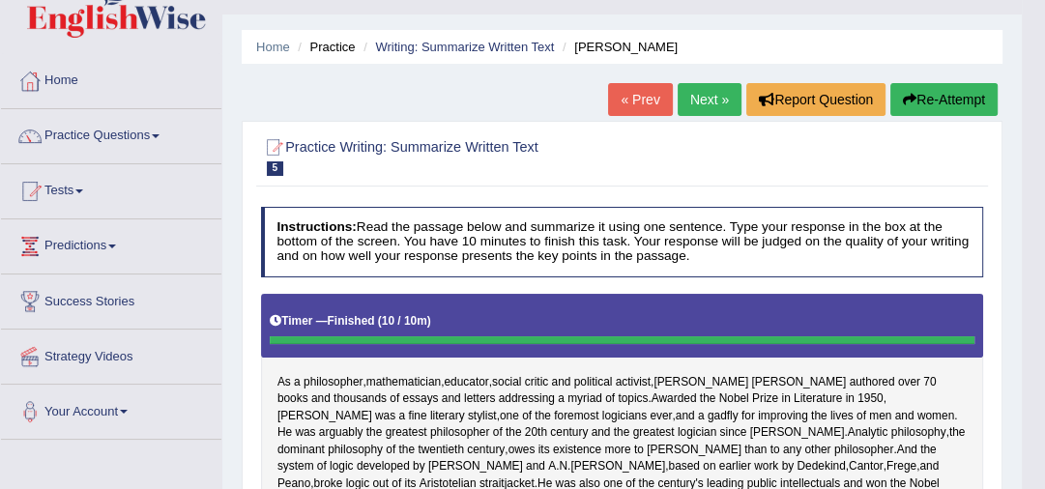
scroll to position [0, 0]
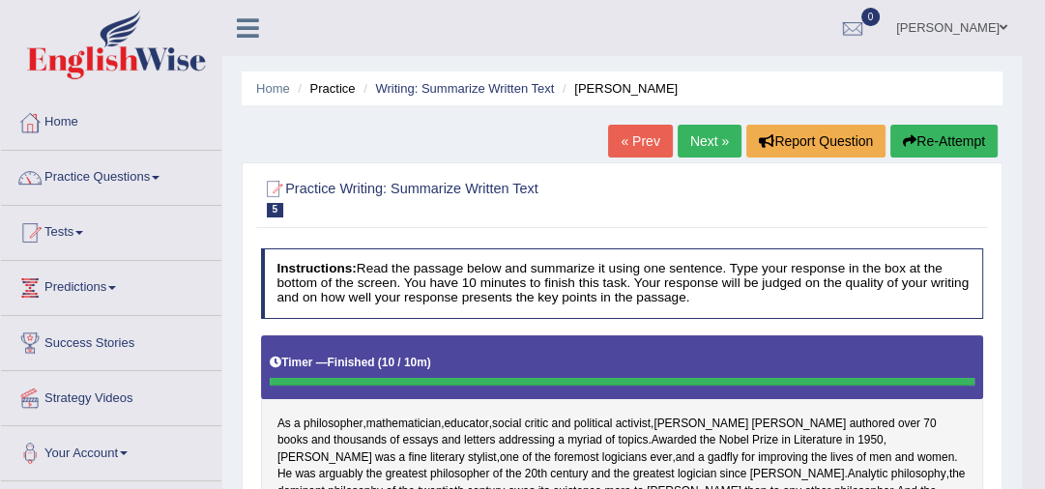
click at [695, 141] on link "Next »" at bounding box center [710, 141] width 64 height 33
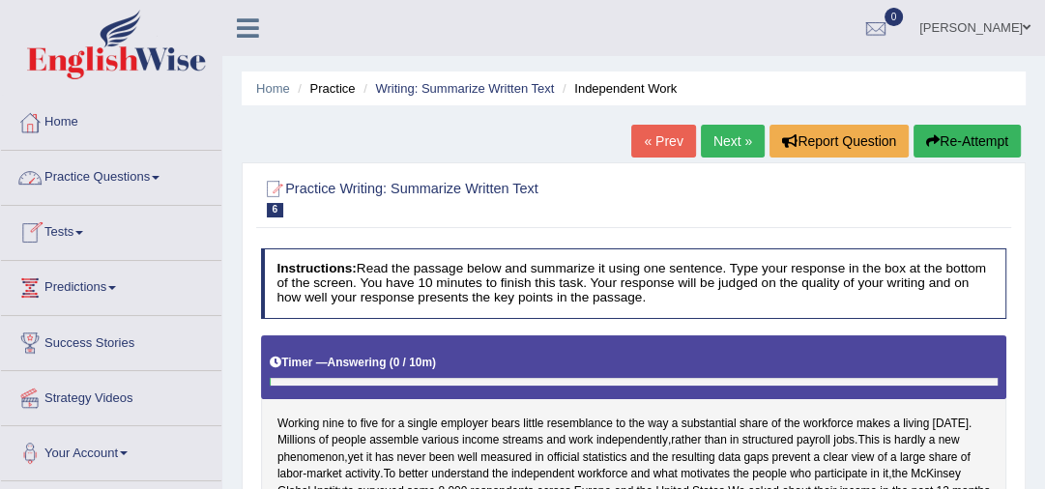
click at [120, 172] on link "Practice Questions" at bounding box center [111, 175] width 220 height 48
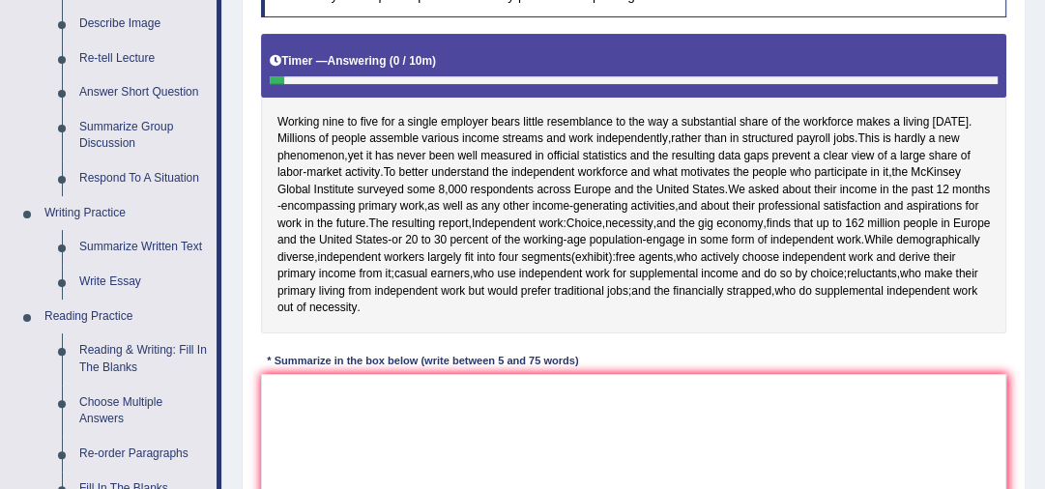
scroll to position [292, 0]
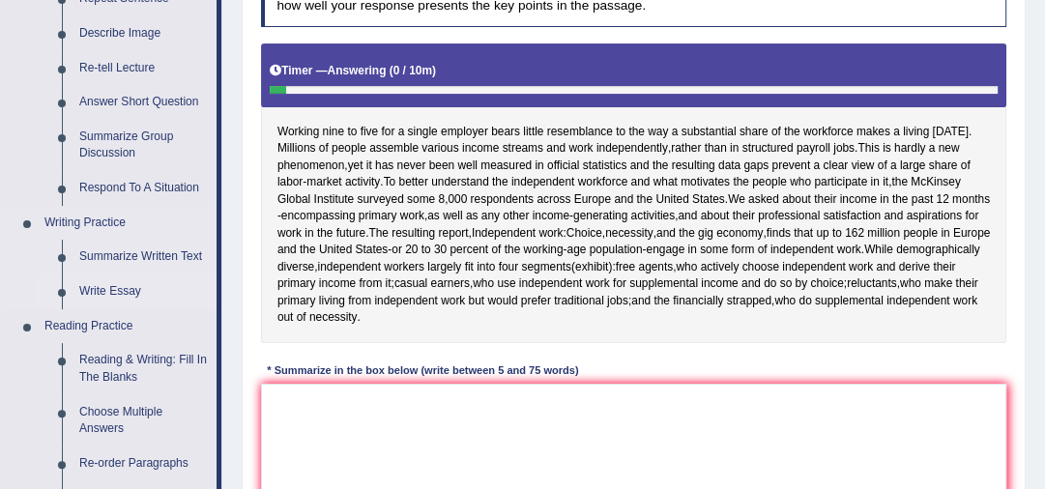
click at [119, 286] on link "Write Essay" at bounding box center [144, 292] width 146 height 35
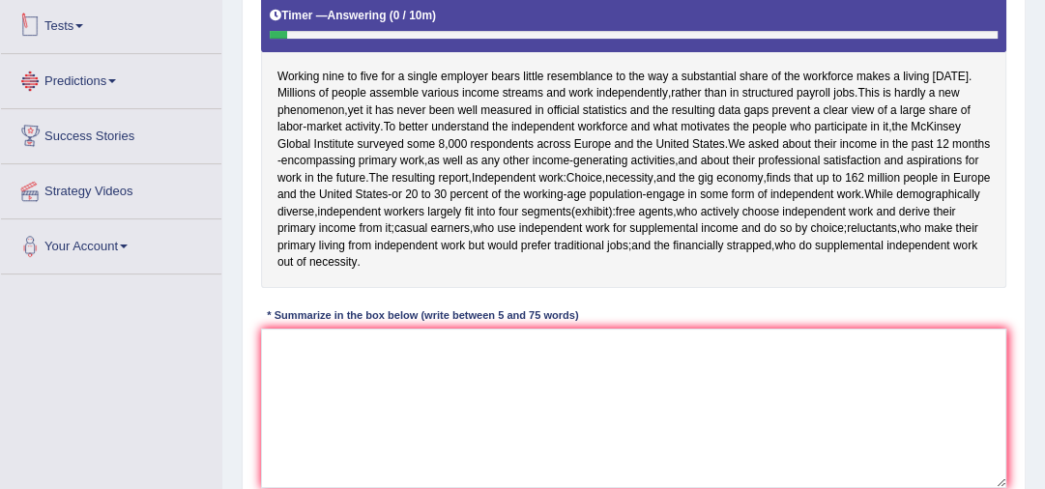
scroll to position [444, 0]
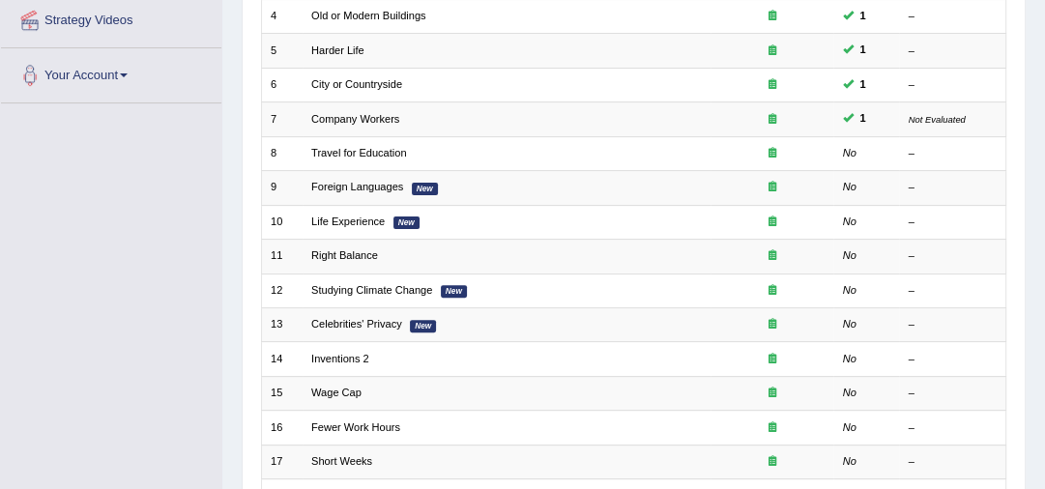
scroll to position [375, 0]
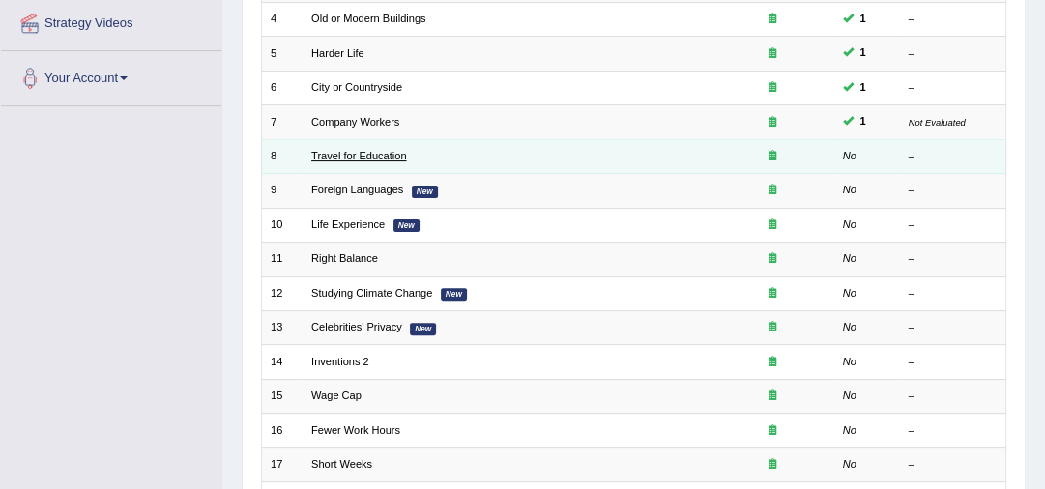
click at [371, 157] on link "Travel for Education" at bounding box center [358, 156] width 95 height 12
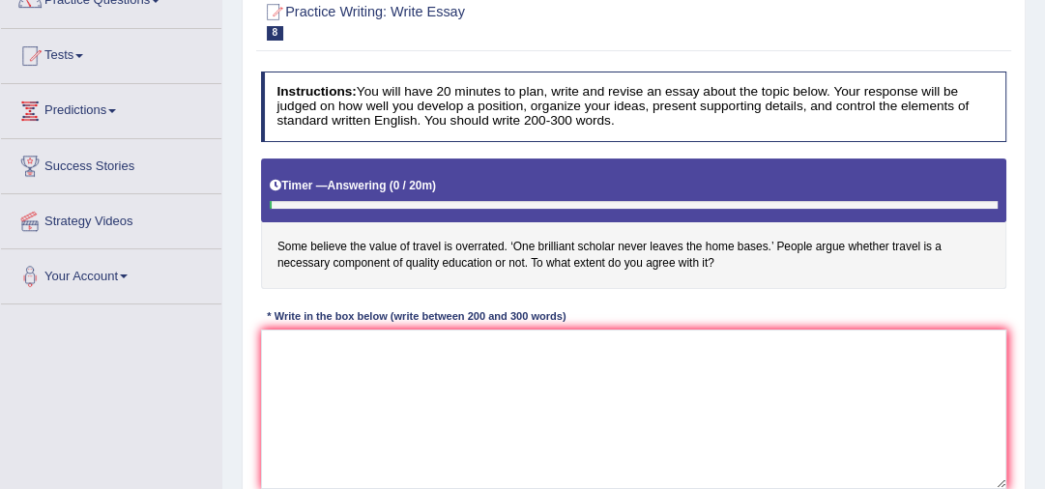
scroll to position [186, 0]
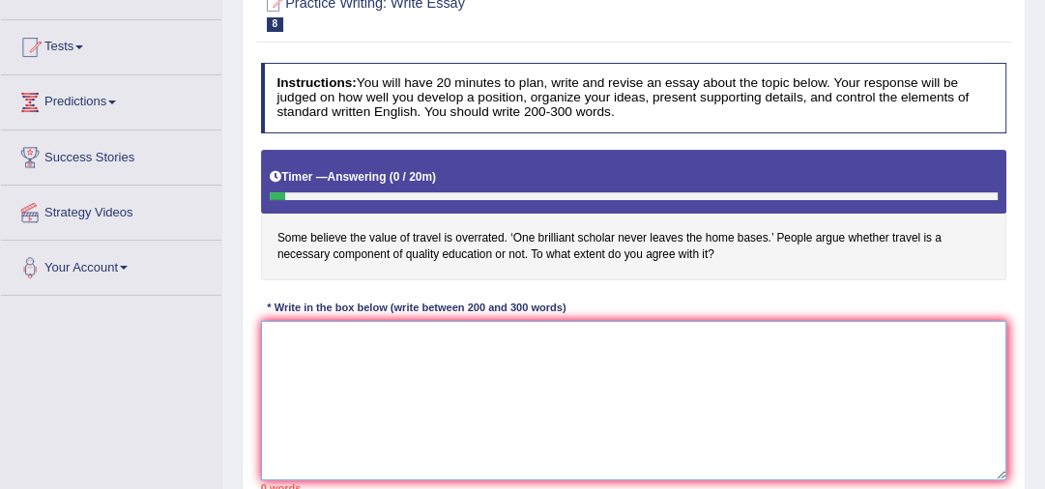
click at [356, 343] on textarea at bounding box center [634, 401] width 746 height 160
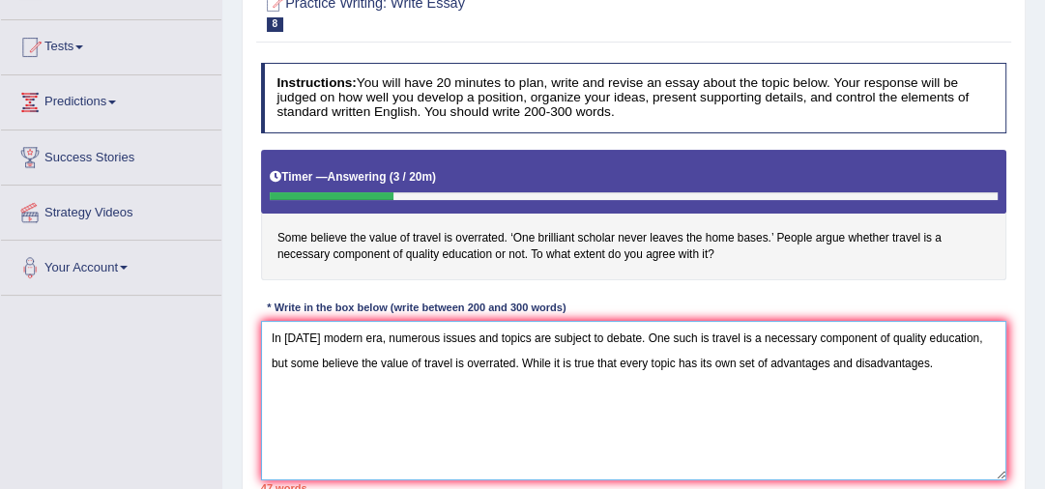
click at [752, 363] on textarea "In [DATE] modern era, numerous issues and topics are subject to debate. One suc…" at bounding box center [634, 401] width 746 height 160
click at [753, 363] on textarea "In [DATE] modern era, numerous issues and topics are subject to debate. One suc…" at bounding box center [634, 401] width 746 height 160
click at [833, 362] on textarea "In [DATE] modern era, numerous issues and topics are subject to debate. One suc…" at bounding box center [634, 401] width 746 height 160
click at [928, 360] on textarea "In today's modern era, numerous issues and topics are subject to debate. One su…" at bounding box center [634, 401] width 746 height 160
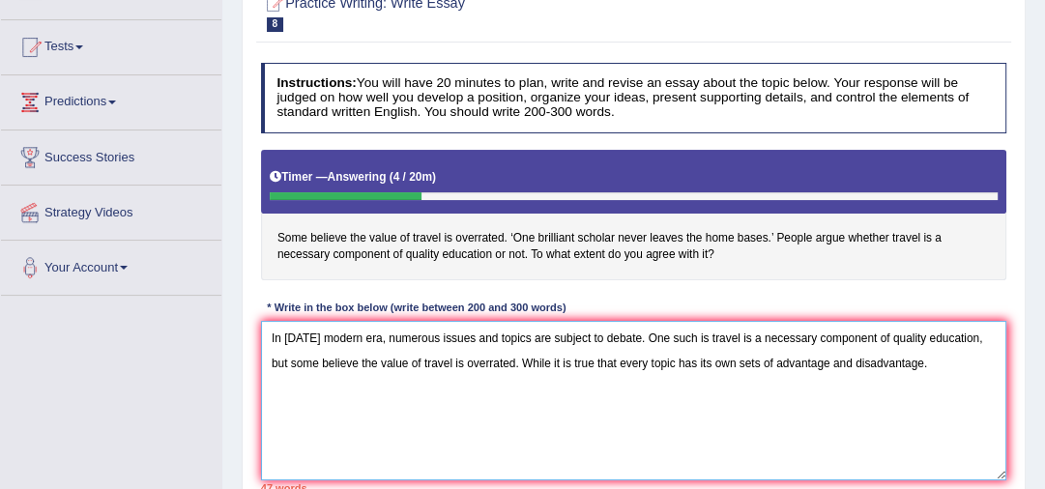
click at [759, 361] on textarea "In today's modern era, numerous issues and topics are subject to debate. One su…" at bounding box center [634, 401] width 746 height 160
click at [824, 363] on textarea "In today's modern era, numerous issues and topics are subject to debate. One su…" at bounding box center [634, 401] width 746 height 160
drag, startPoint x: 930, startPoint y: 360, endPoint x: 919, endPoint y: 363, distance: 11.0
click at [919, 363] on textarea "In today's modern era, numerous issues and topics are subject to debate. One su…" at bounding box center [634, 401] width 746 height 160
click at [947, 363] on textarea "In today's modern era, numerous issues and topics are subject to debate. One su…" at bounding box center [634, 401] width 746 height 160
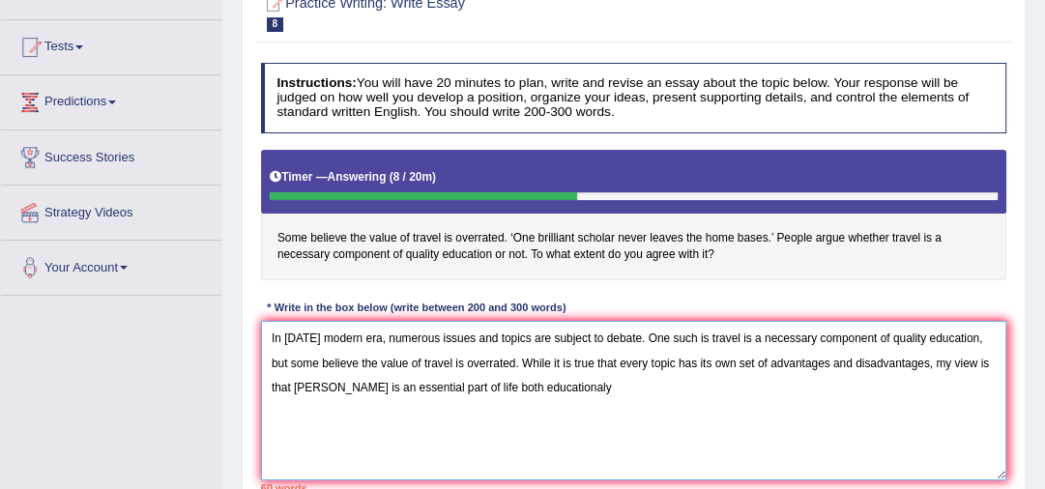
click at [545, 388] on textarea "In today's modern era, numerous issues and topics are subject to debate. One su…" at bounding box center [634, 401] width 746 height 160
click at [446, 387] on textarea "In today's modern era, numerous issues and topics are subject to debate. One su…" at bounding box center [634, 401] width 746 height 160
click at [497, 387] on textarea "In today's modern era, numerous issues and topics are subject to debate. One su…" at bounding box center [634, 401] width 746 height 160
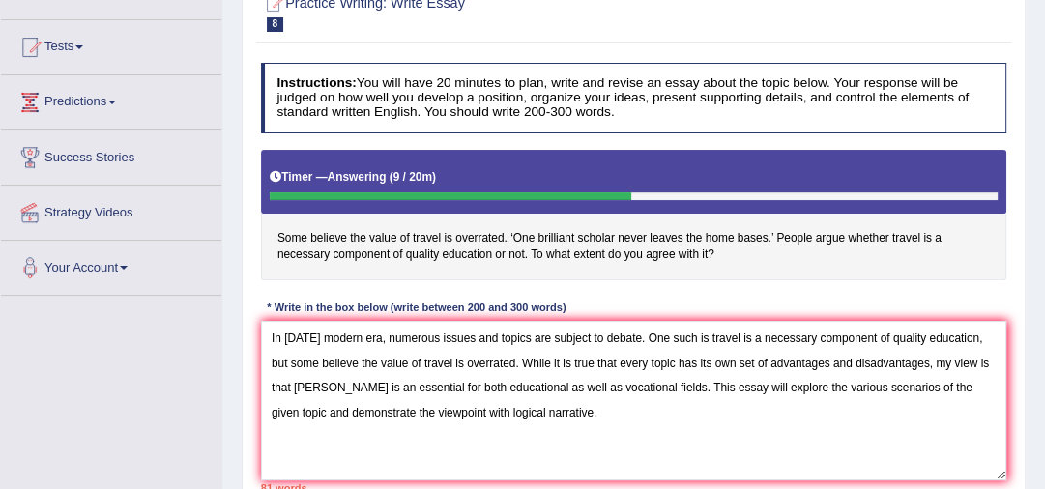
click at [1044, 480] on div "Home Practice Writing: Write Essay Travel for Education « Prev Next » Report Qu…" at bounding box center [633, 297] width 823 height 967
drag, startPoint x: 1044, startPoint y: 480, endPoint x: 1055, endPoint y: 482, distance: 10.8
click at [1045, 304] on html "Toggle navigation Home Practice Questions Speaking Practice Read Aloud Repeat S…" at bounding box center [522, 58] width 1045 height 489
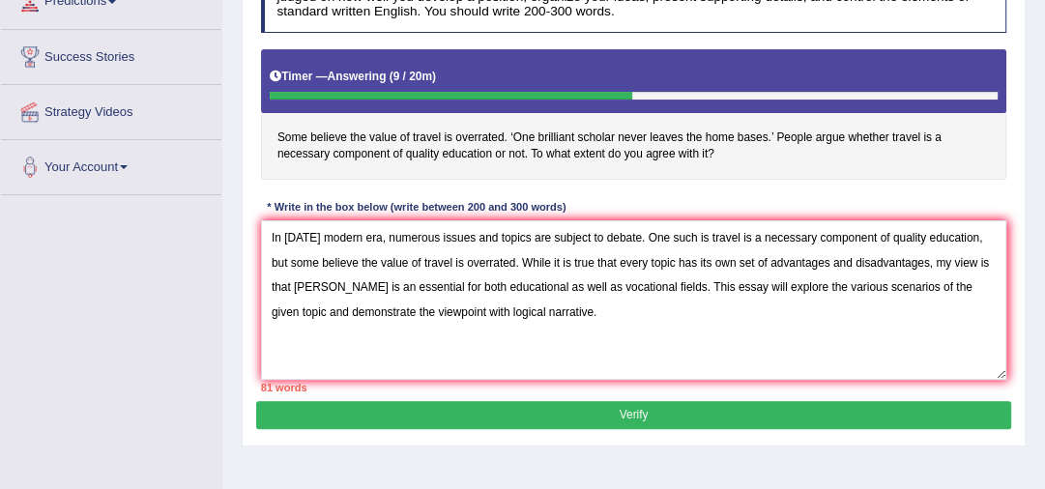
scroll to position [309, 0]
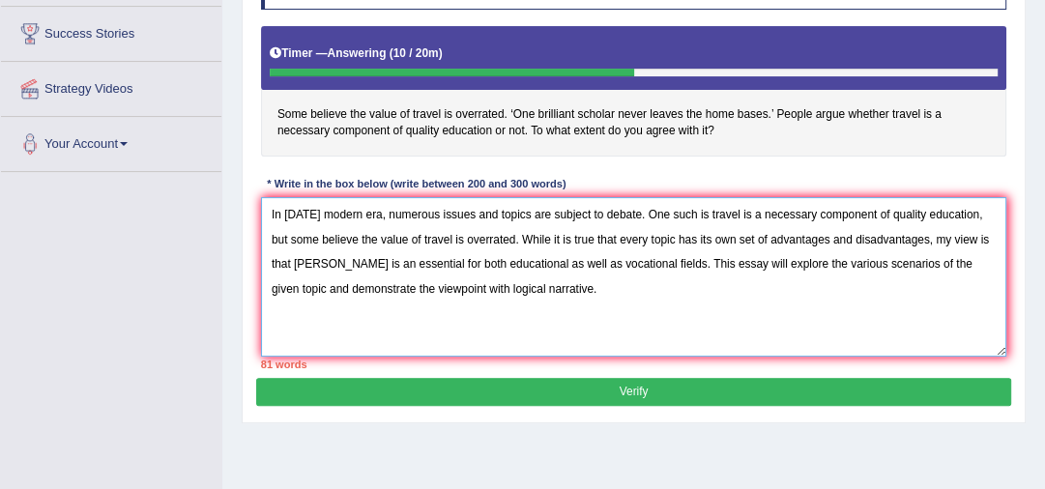
click at [525, 284] on textarea "In today's modern era, numerous issues and topics are subject to debate. One su…" at bounding box center [634, 277] width 746 height 160
click at [305, 334] on textarea "In today's modern era, numerous issues and topics are subject to debate. One su…" at bounding box center [634, 277] width 746 height 160
click at [352, 338] on textarea "In today's modern era, numerous issues and topics are subject to debate. One su…" at bounding box center [634, 277] width 746 height 160
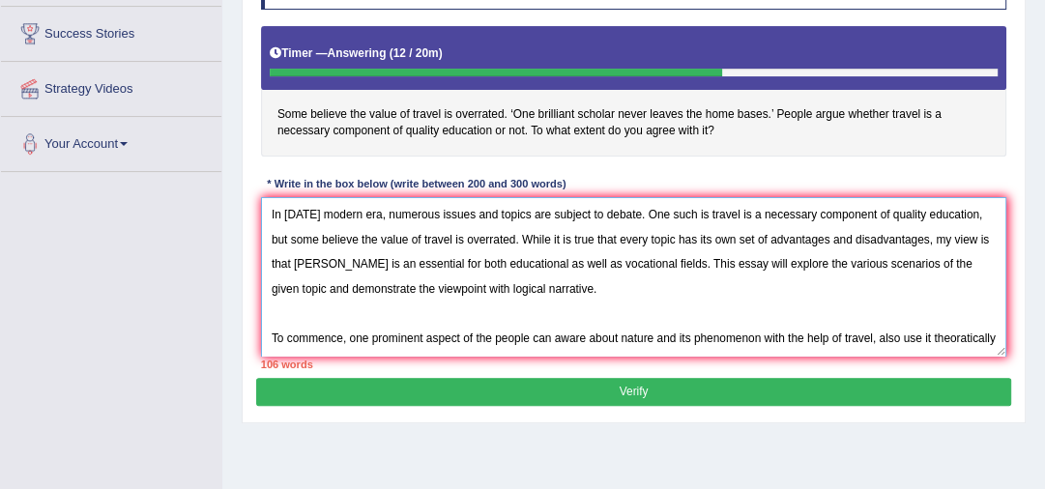
scroll to position [15, 0]
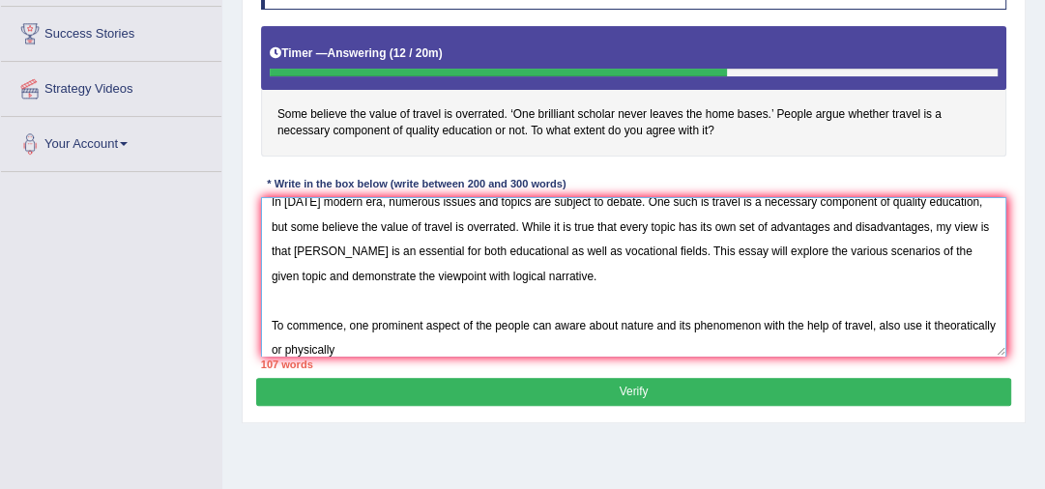
click at [340, 345] on textarea "In today's modern era, numerous issues and topics are subject to debate. One su…" at bounding box center [634, 277] width 746 height 160
click at [406, 349] on textarea "In today's modern era, numerous issues and topics are subject to debate. One su…" at bounding box center [634, 277] width 746 height 160
click at [928, 322] on textarea "In today's modern era, numerous issues and topics are subject to debate. One su…" at bounding box center [634, 277] width 746 height 160
click at [936, 323] on textarea "In today's modern era, numerous issues and topics are subject to debate. One su…" at bounding box center [634, 277] width 746 height 160
click at [402, 349] on textarea "In today's modern era, numerous issues and topics are subject to debate. One su…" at bounding box center [634, 277] width 746 height 160
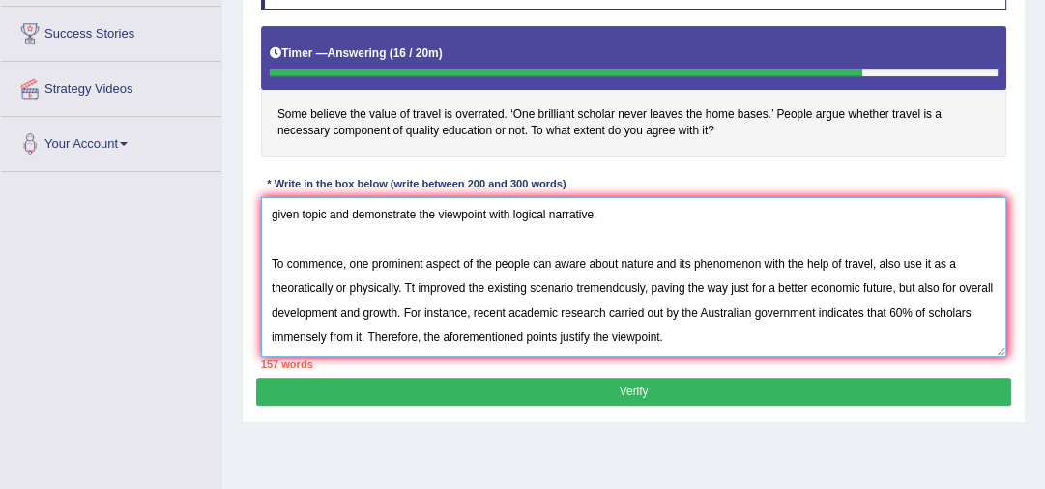
scroll to position [131, 0]
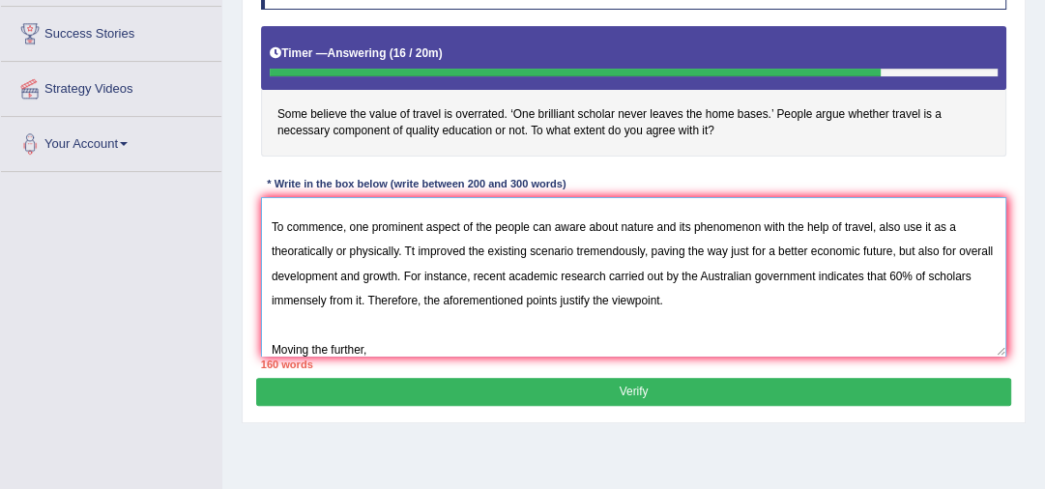
click at [410, 250] on textarea "In today's modern era, numerous issues and topics are subject to debate. One su…" at bounding box center [634, 277] width 746 height 160
click at [369, 351] on textarea "In today's modern era, numerous issues and topics are subject to debate. One su…" at bounding box center [634, 277] width 746 height 160
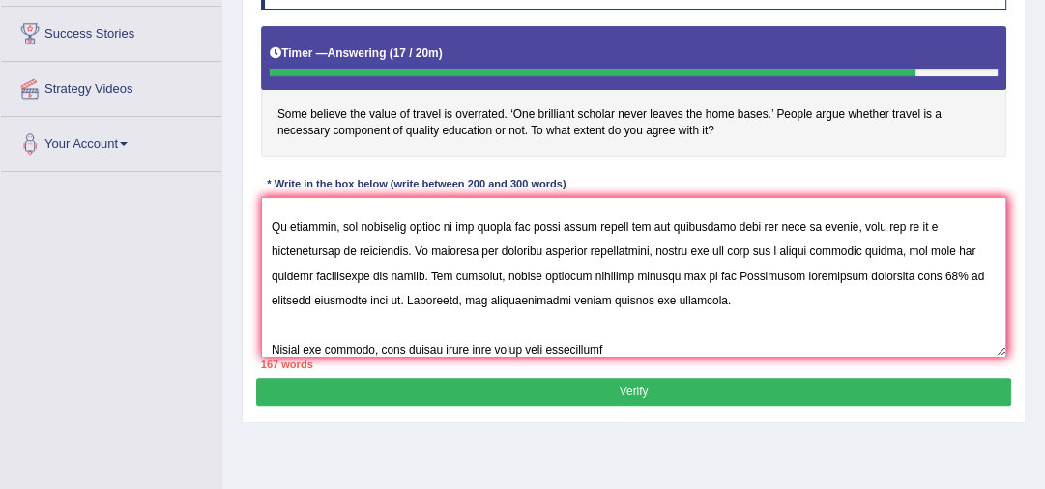
click at [410, 348] on textarea at bounding box center [634, 277] width 746 height 160
click at [609, 350] on textarea at bounding box center [634, 277] width 746 height 160
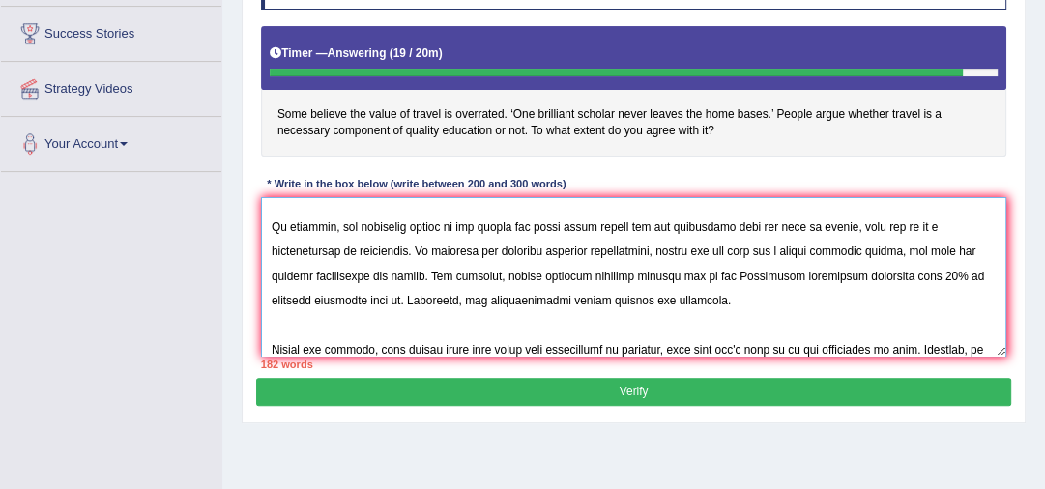
scroll to position [160, 0]
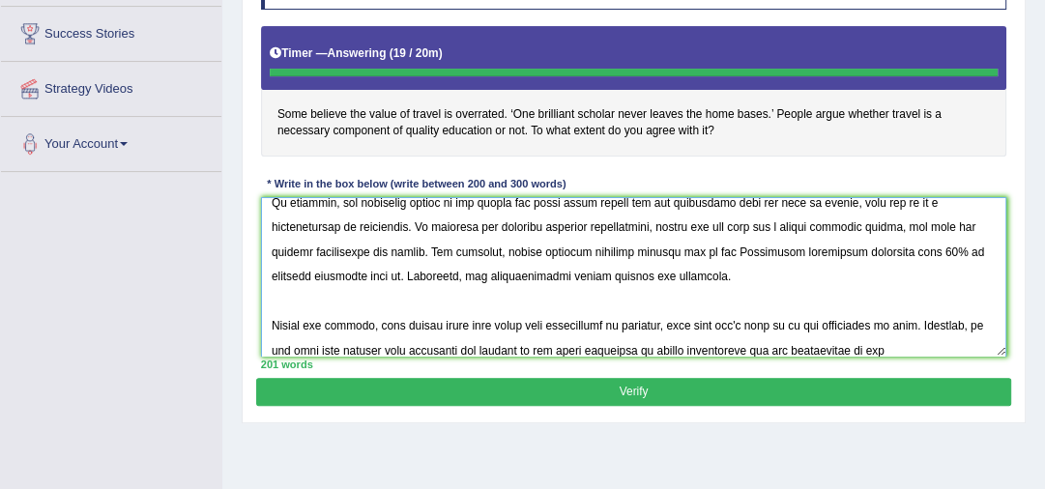
type textarea "In today's modern era, numerous issues and topics are subject to debate. One su…"
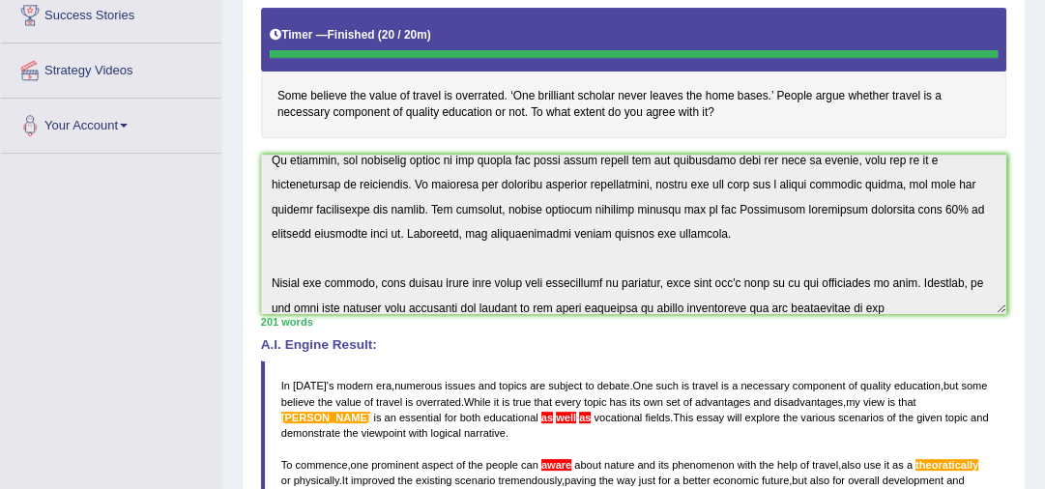
scroll to position [235, 0]
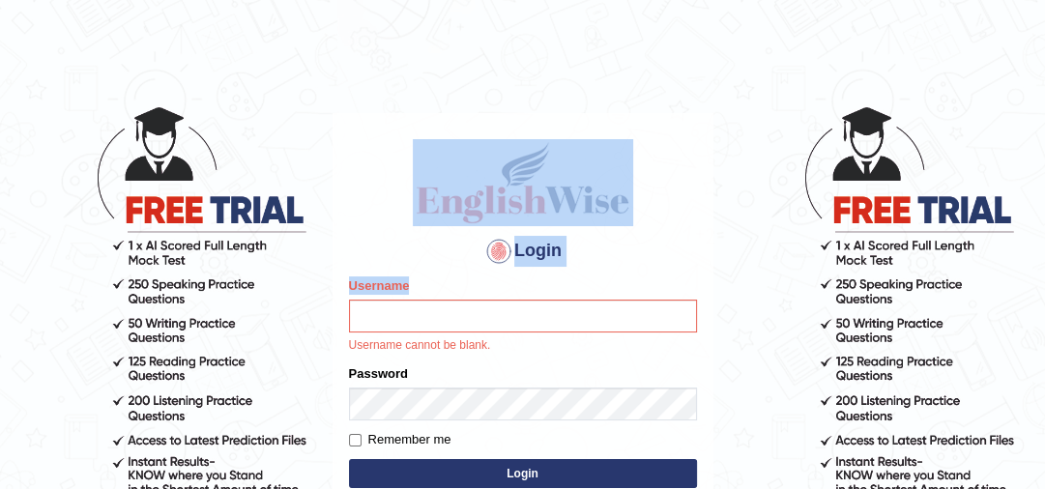
drag, startPoint x: 0, startPoint y: 0, endPoint x: 385, endPoint y: 323, distance: 502.3
click at [385, 323] on body "Login Please fix the following errors: Username Username cannot be blank. Passw…" at bounding box center [522, 296] width 1045 height 489
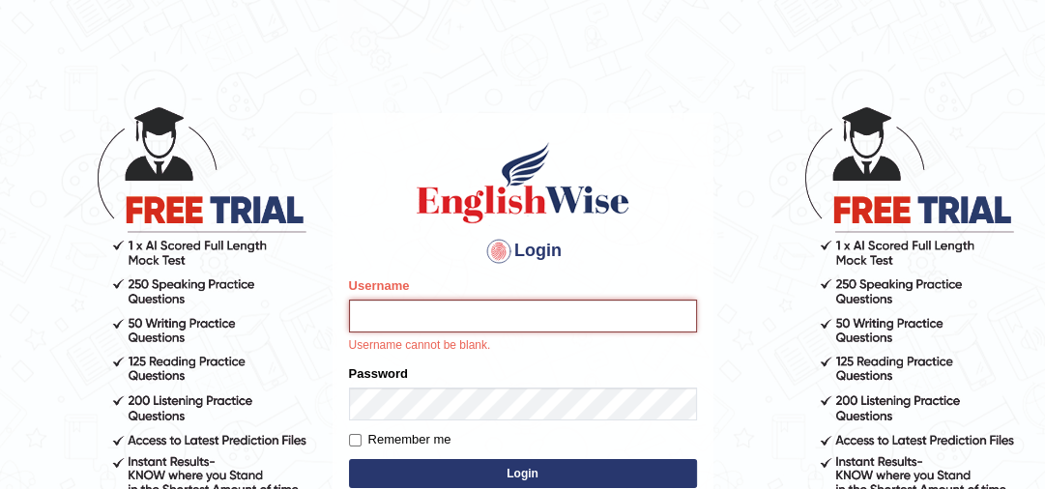
click at [385, 323] on input "Username" at bounding box center [523, 316] width 348 height 33
type input "jaspreet1991"
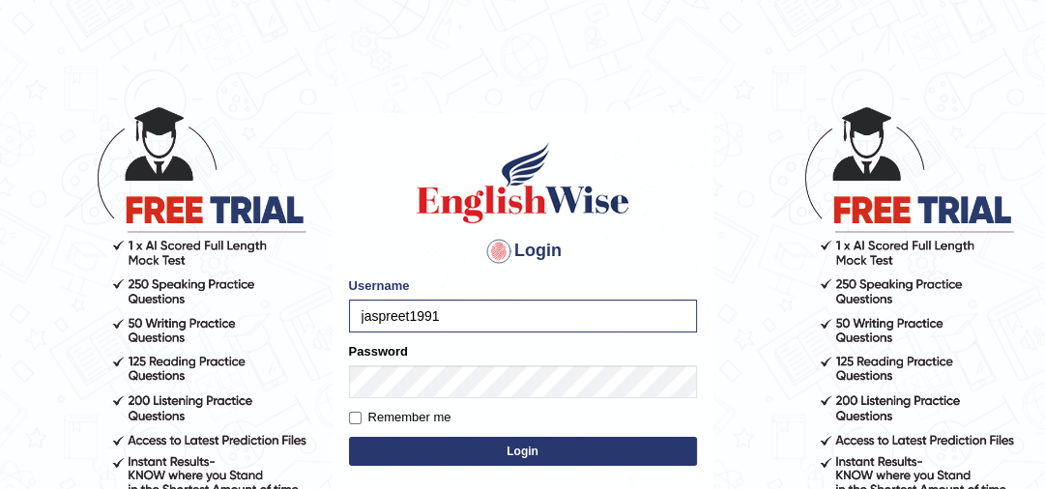
click at [446, 452] on button "Login" at bounding box center [523, 451] width 348 height 29
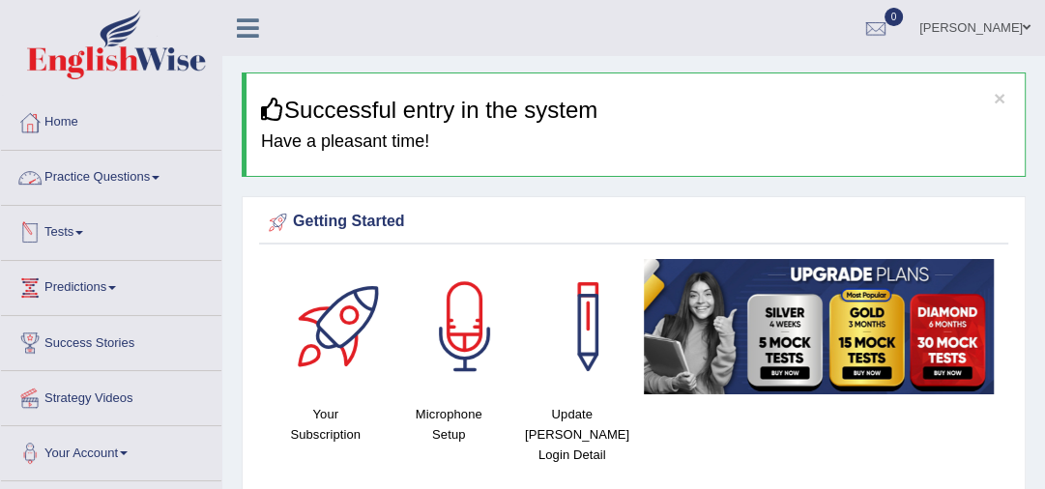
click at [129, 174] on link "Practice Questions" at bounding box center [111, 175] width 220 height 48
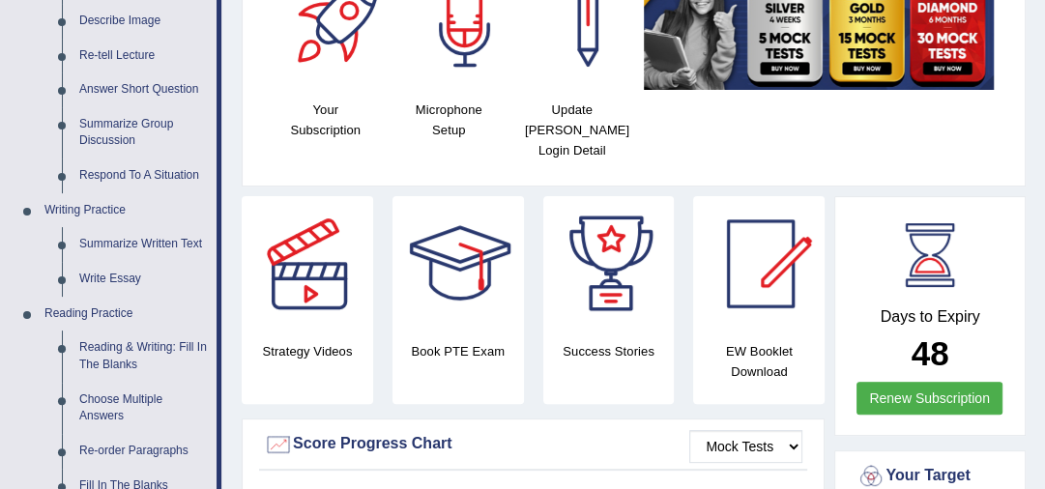
scroll to position [309, 0]
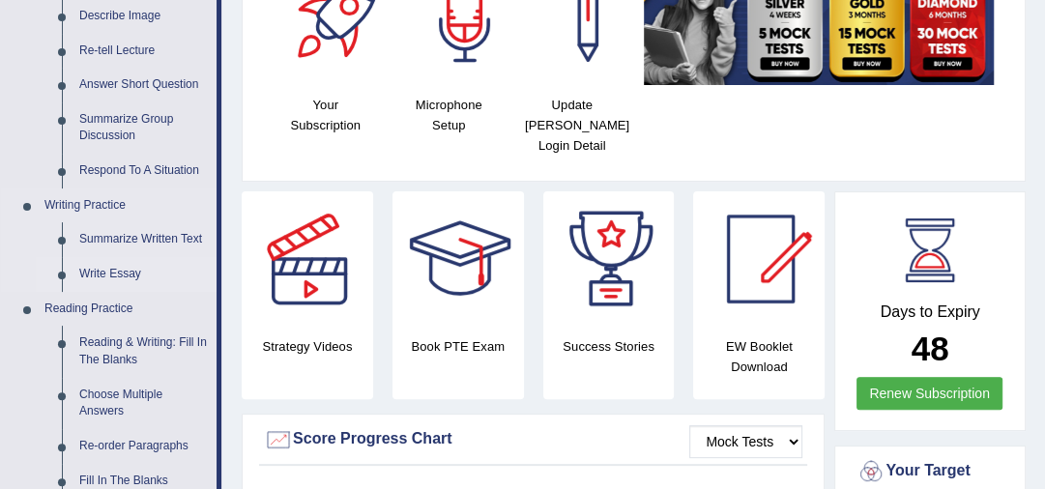
click at [127, 271] on link "Write Essay" at bounding box center [144, 274] width 146 height 35
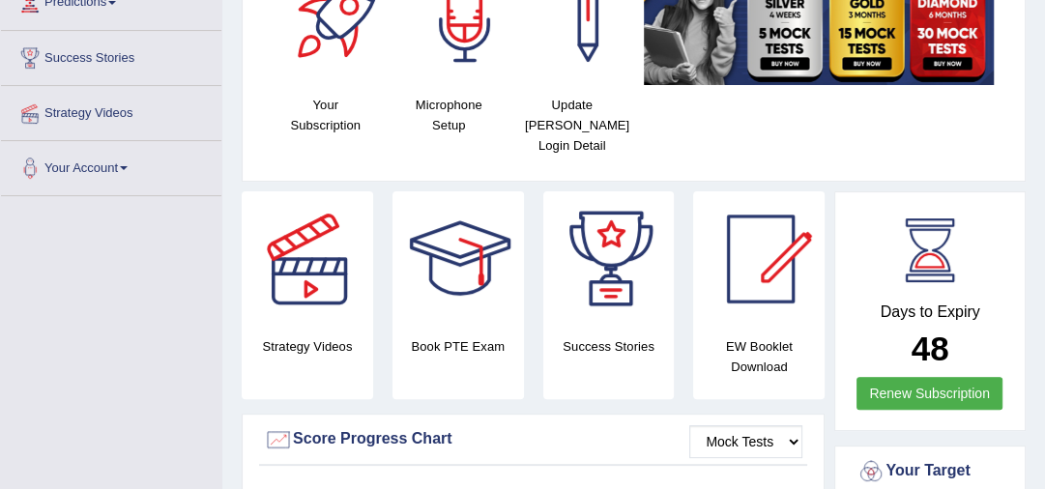
scroll to position [308, 0]
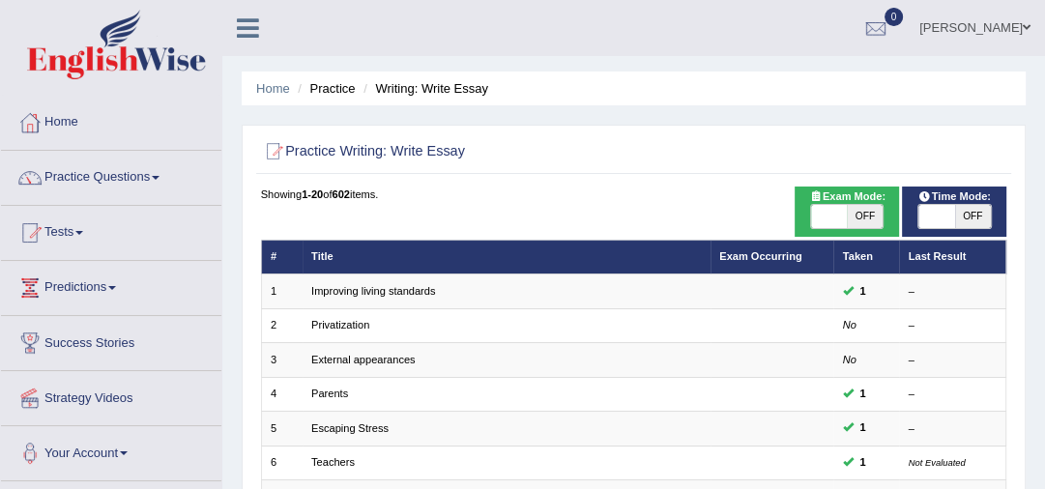
click at [867, 211] on span "OFF" at bounding box center [865, 216] width 36 height 23
checkbox input "true"
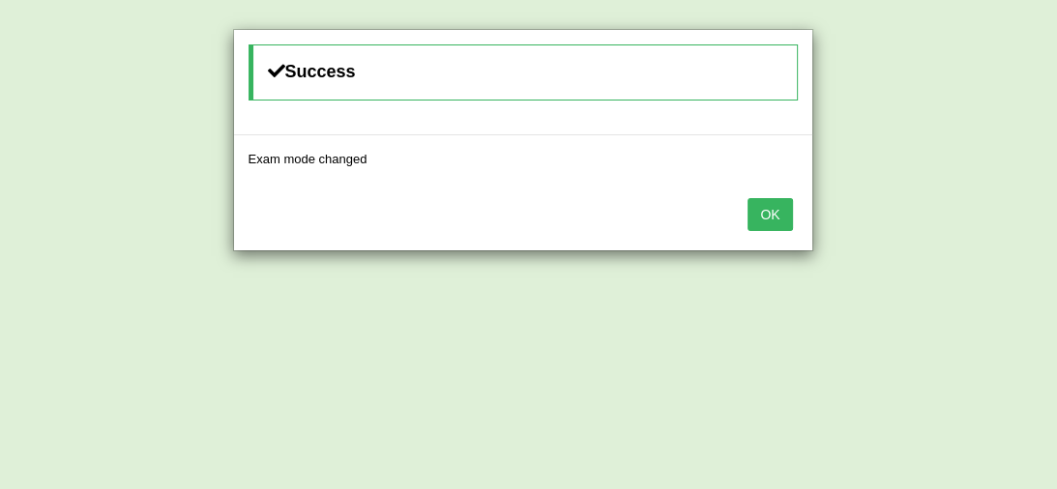
click at [777, 207] on button "OK" at bounding box center [769, 214] width 44 height 33
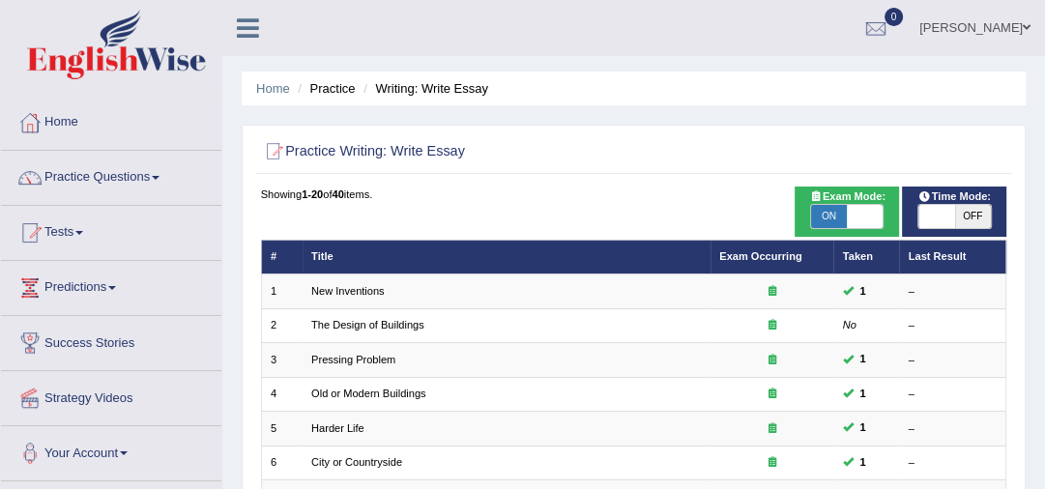
click at [957, 217] on span "OFF" at bounding box center [973, 216] width 36 height 23
checkbox input "true"
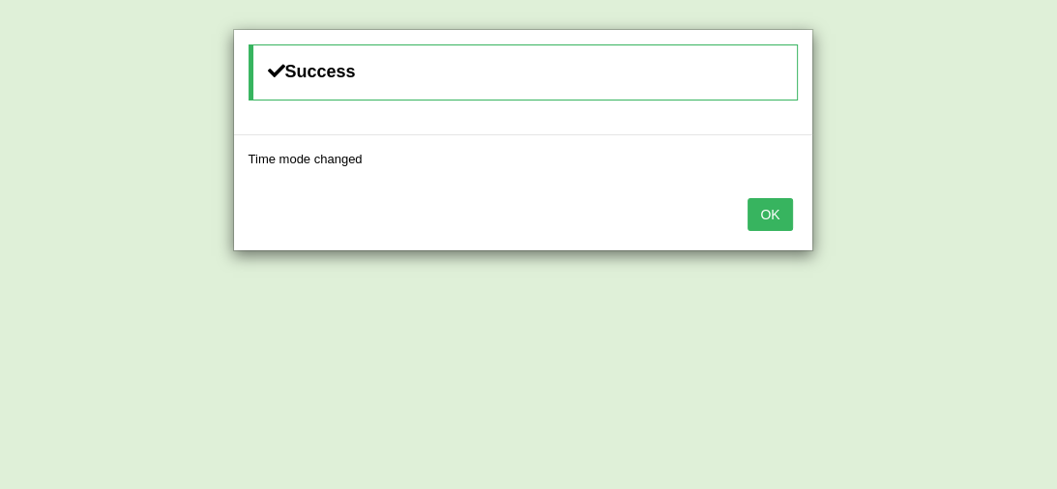
click at [774, 215] on button "OK" at bounding box center [769, 214] width 44 height 33
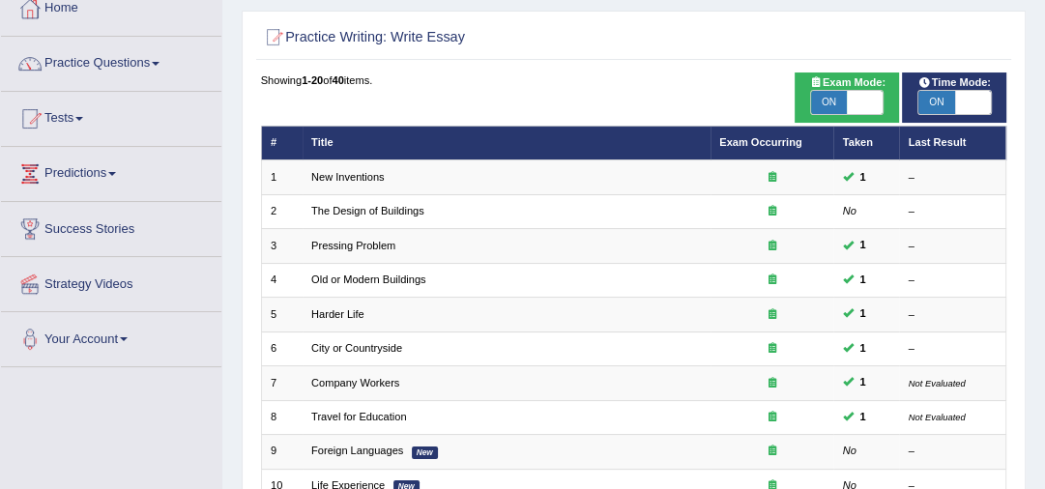
scroll to position [124, 0]
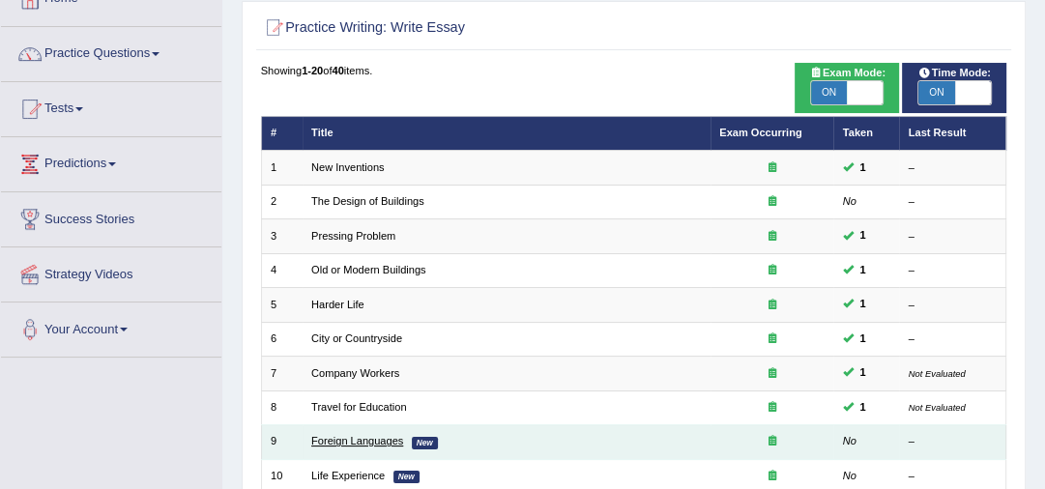
click at [336, 439] on link "Foreign Languages" at bounding box center [357, 441] width 92 height 12
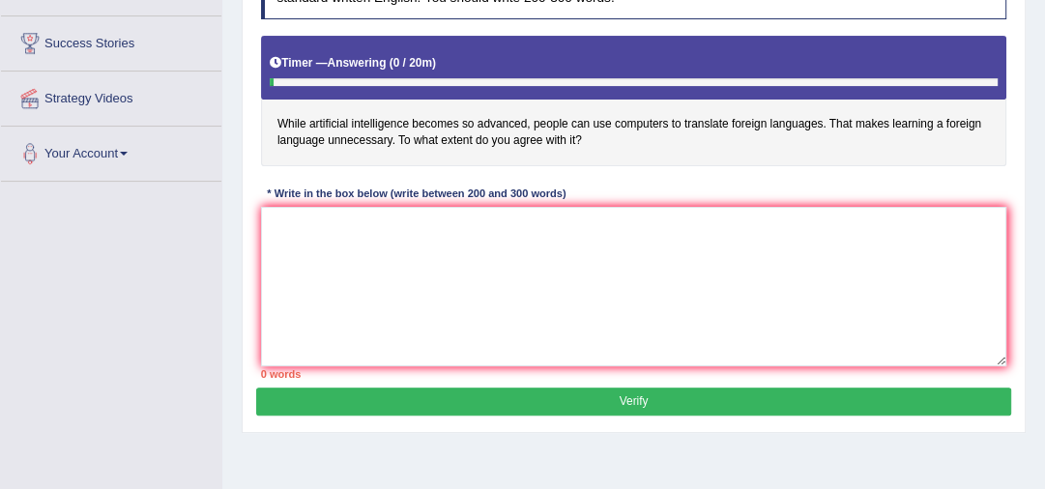
scroll to position [309, 0]
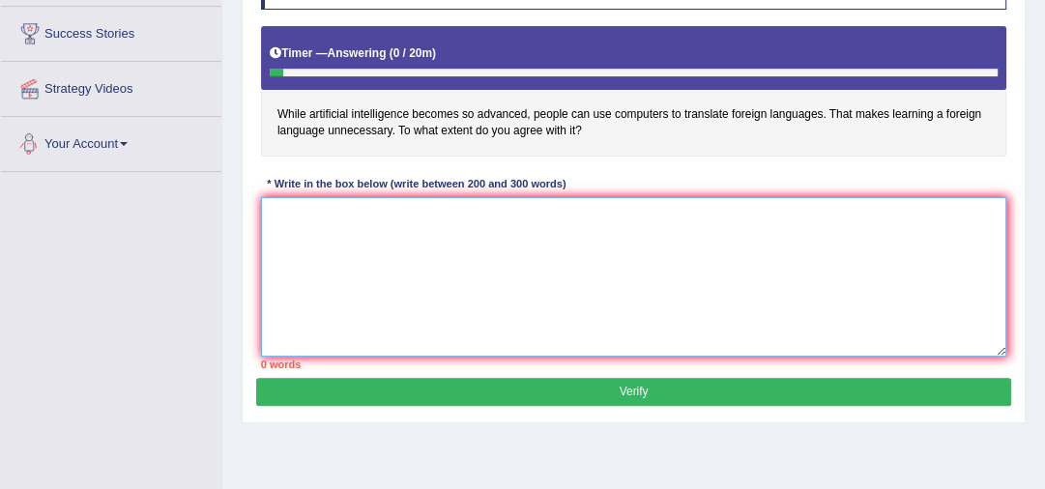
click at [286, 205] on textarea at bounding box center [634, 277] width 746 height 160
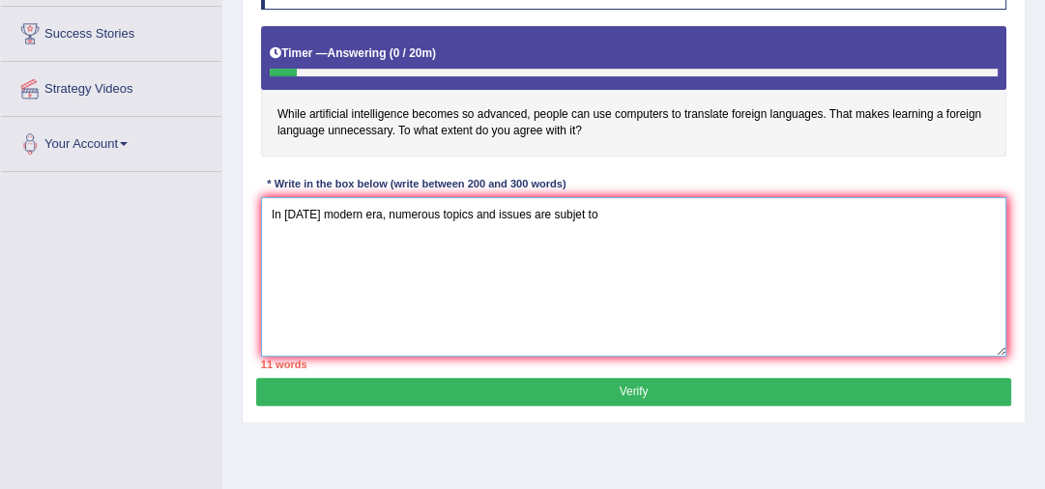
click at [574, 217] on textarea "In [DATE] modern era, numerous topics and issues are subjet to" at bounding box center [634, 277] width 746 height 160
click at [584, 214] on textarea "In [DATE] modern era, numerous topics and issues are subjcet to" at bounding box center [634, 277] width 746 height 160
click at [604, 210] on textarea "In today's modern era, numerous topics and issues are subject to" at bounding box center [634, 277] width 746 height 160
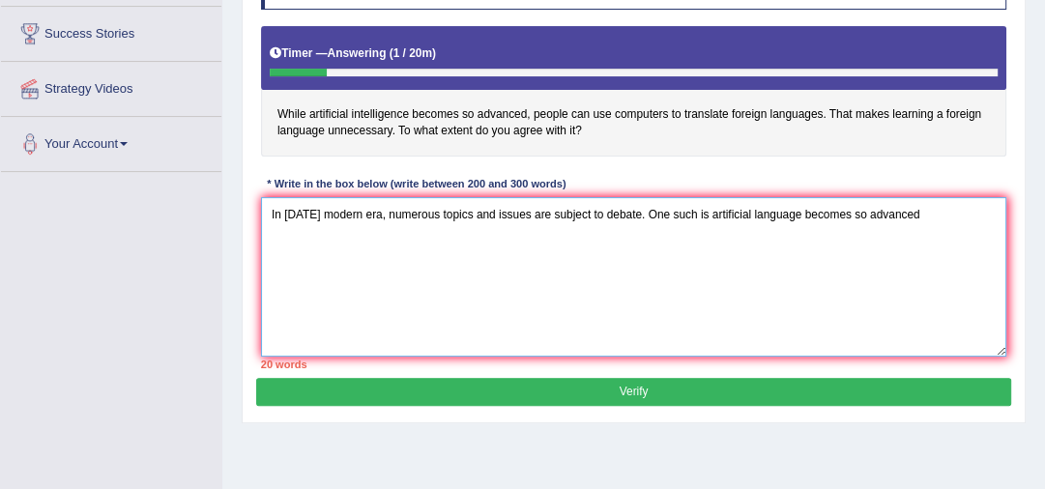
click at [727, 212] on textarea "In today's modern era, numerous topics and issues are subject to debate. One su…" at bounding box center [634, 277] width 746 height 160
click at [942, 216] on textarea "In today's modern era, numerous topics and issues are subject to debate. One su…" at bounding box center [634, 277] width 746 height 160
click at [282, 244] on textarea "In today's modern era, numerous topics and issues are subject to debate. One su…" at bounding box center [634, 277] width 746 height 160
click at [909, 219] on textarea "In today's modern era, numerous topics and issues are subject to debate. One su…" at bounding box center [634, 277] width 746 height 160
click at [361, 245] on textarea "In today's modern era, numerous topics and issues are subject to debate. One su…" at bounding box center [634, 277] width 746 height 160
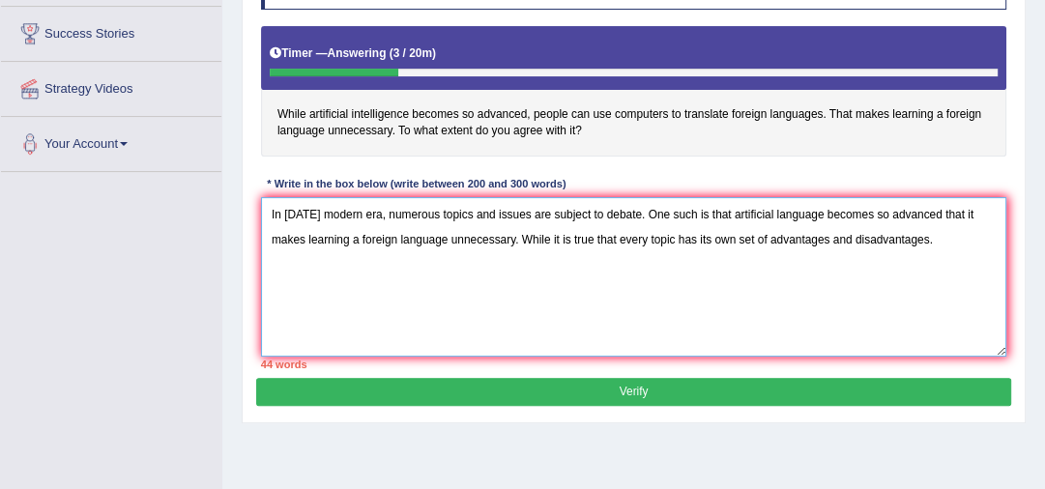
click at [954, 236] on textarea "In today's modern era, numerous topics and issues are subject to debate. One su…" at bounding box center [634, 277] width 746 height 160
click at [933, 244] on textarea "In today's modern era, numerous topics and issues are subject to debate. One su…" at bounding box center [634, 277] width 746 height 160
click at [318, 263] on textarea "In today's modern era, numerous topics and issues are subject to debate. One su…" at bounding box center [634, 277] width 746 height 160
click at [990, 240] on textarea "In today's modern era, numerous topics and issues are subject to debate. One su…" at bounding box center [634, 277] width 746 height 160
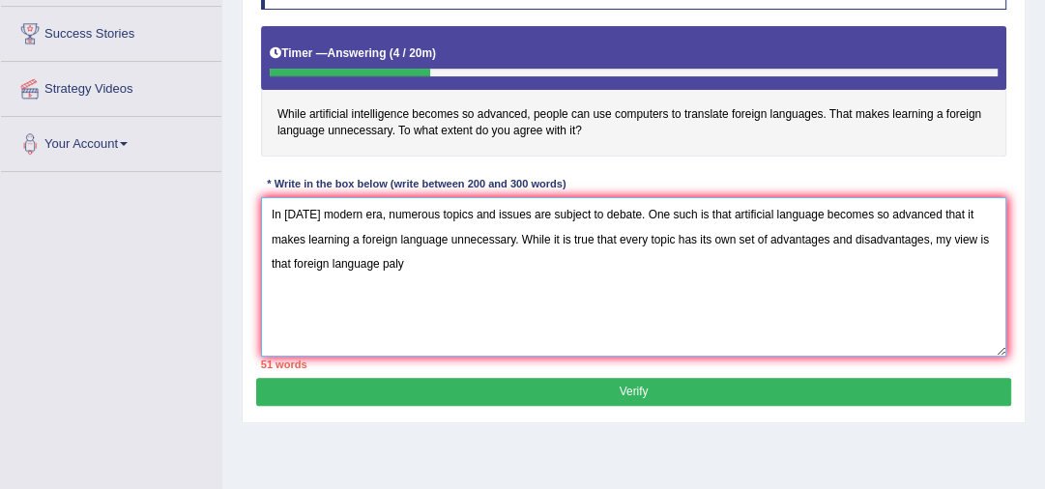
click at [404, 262] on textarea "In today's modern era, numerous topics and issues are subject to debate. One su…" at bounding box center [634, 277] width 746 height 160
click at [369, 259] on textarea "In today's modern era, numerous topics and issues are subject to debate. One su…" at bounding box center [634, 277] width 746 height 160
click at [568, 261] on textarea "In today's modern era, numerous topics and issues are subject to debate. One su…" at bounding box center [634, 277] width 746 height 160
click at [559, 263] on textarea "In today's modern era, numerous topics and issues are subject to debate. One su…" at bounding box center [634, 277] width 746 height 160
click at [572, 261] on textarea "In today's modern era, numerous topics and issues are subject to debate. One su…" at bounding box center [634, 277] width 746 height 160
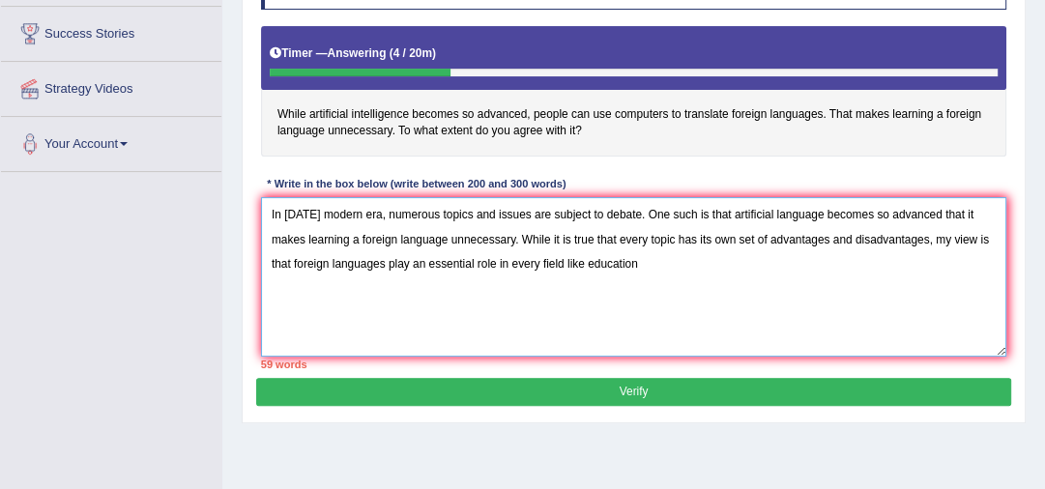
click at [572, 259] on textarea "In today's modern era, numerous topics and issues are subject to debate. One su…" at bounding box center [634, 277] width 746 height 160
click at [580, 261] on textarea "In today's modern era, numerous topics and issues are subject to debate. One su…" at bounding box center [634, 277] width 746 height 160
click at [653, 263] on textarea "In today's modern era, numerous topics and issues are subject to debate. One su…" at bounding box center [634, 277] width 746 height 160
click at [651, 260] on textarea "In today's modern era, numerous topics and issues are subject to debate. One su…" at bounding box center [634, 277] width 746 height 160
click at [565, 260] on textarea "In today's modern era, numerous topics and issues are subject to debate. One su…" at bounding box center [634, 277] width 746 height 160
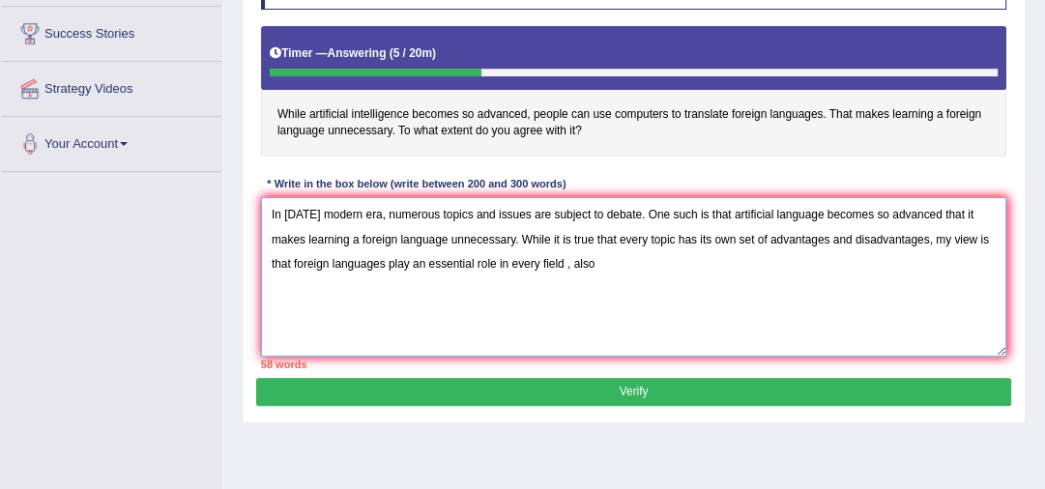
click at [567, 265] on textarea "In today's modern era, numerous topics and issues are subject to debate. One su…" at bounding box center [634, 277] width 746 height 160
click at [598, 263] on textarea "In today's modern era, numerous topics and issues are subject to debate. One su…" at bounding box center [634, 277] width 746 height 160
click at [276, 262] on textarea "In today's modern era, numerous topics and issues are subject to debate. One su…" at bounding box center [634, 277] width 746 height 160
click at [573, 267] on textarea "In today's modern era, numerous topics and issues are subject to debate. One su…" at bounding box center [634, 277] width 746 height 160
click at [961, 238] on textarea "In today's modern era, numerous topics and issues are subject to debate. One su…" at bounding box center [634, 277] width 746 height 160
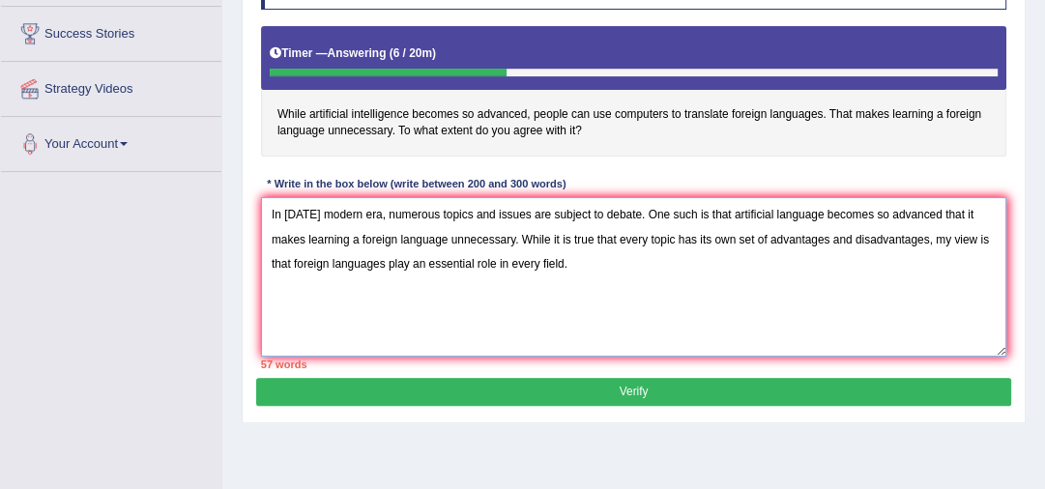
click at [577, 267] on textarea "In today's modern era, numerous topics and issues are subject to debate. One su…" at bounding box center [634, 277] width 746 height 160
click at [967, 238] on textarea "In today's modern era, numerous topics and issues are subject to debate. One su…" at bounding box center [634, 277] width 746 height 160
click at [654, 259] on textarea "In today's modern era, numerous topics and issues are subject to debate. One su…" at bounding box center [634, 277] width 746 height 160
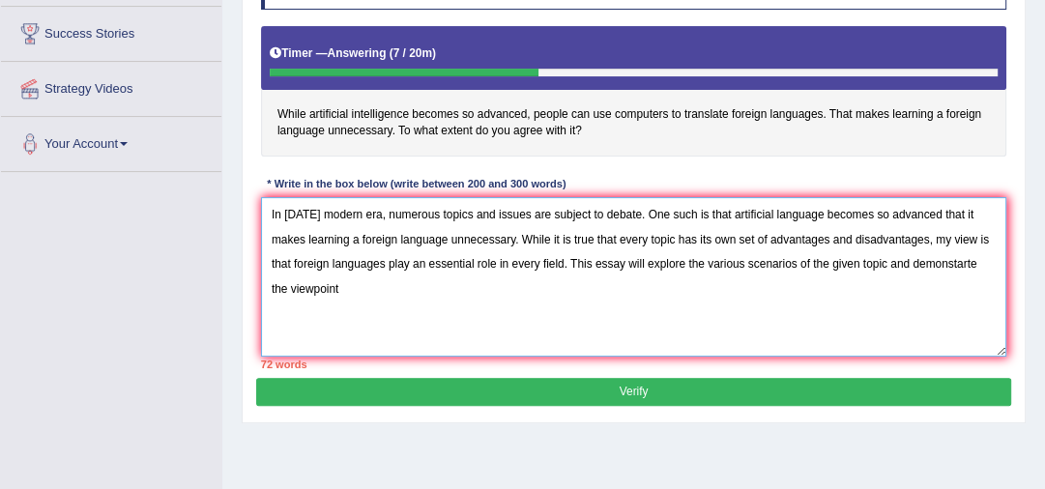
click at [965, 267] on textarea "In today's modern era, numerous topics and issues are subject to debate. One su…" at bounding box center [634, 277] width 746 height 160
click at [323, 282] on textarea "In today's modern era, numerous topics and issues are subject to debate. One su…" at bounding box center [634, 277] width 746 height 160
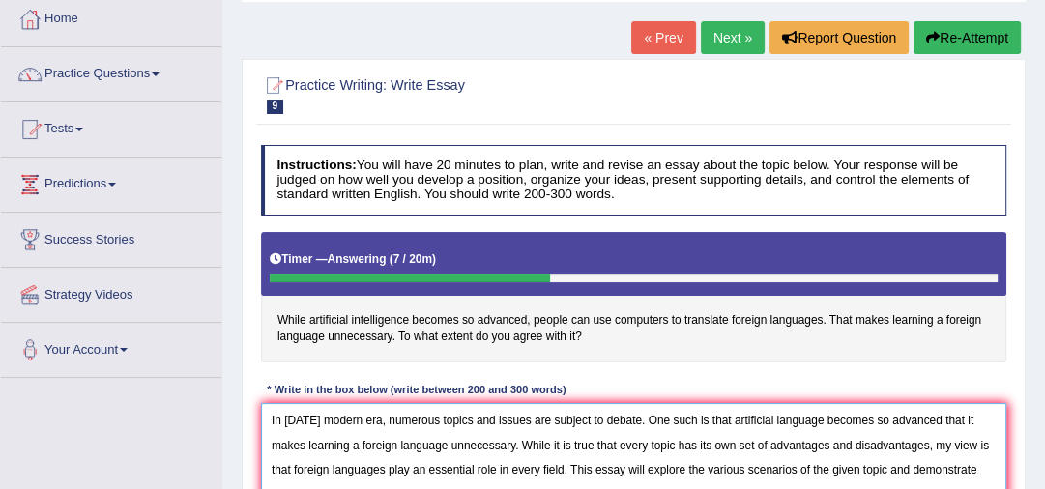
scroll to position [0, 0]
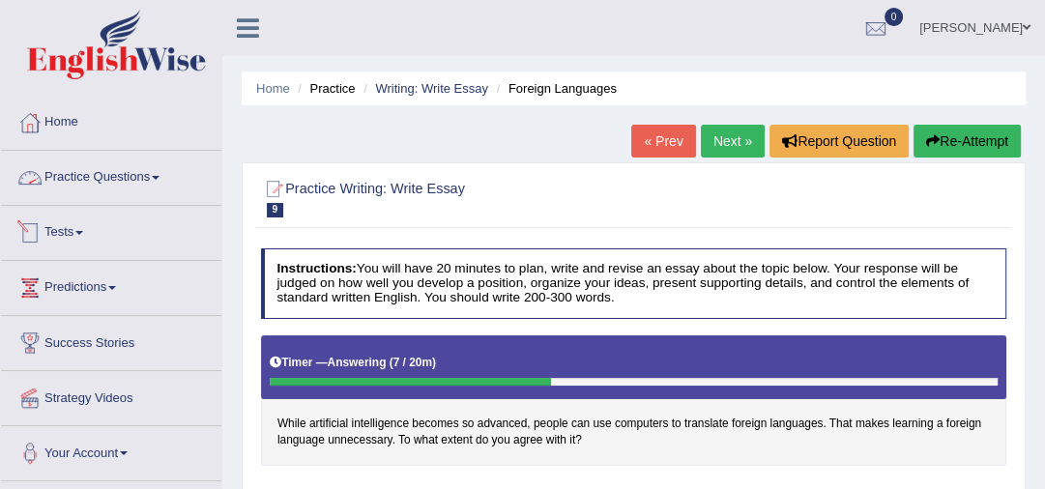
type textarea "In today's modern era, numerous topics and issues are subject to debate. One su…"
click at [77, 233] on link "Tests" at bounding box center [111, 230] width 220 height 48
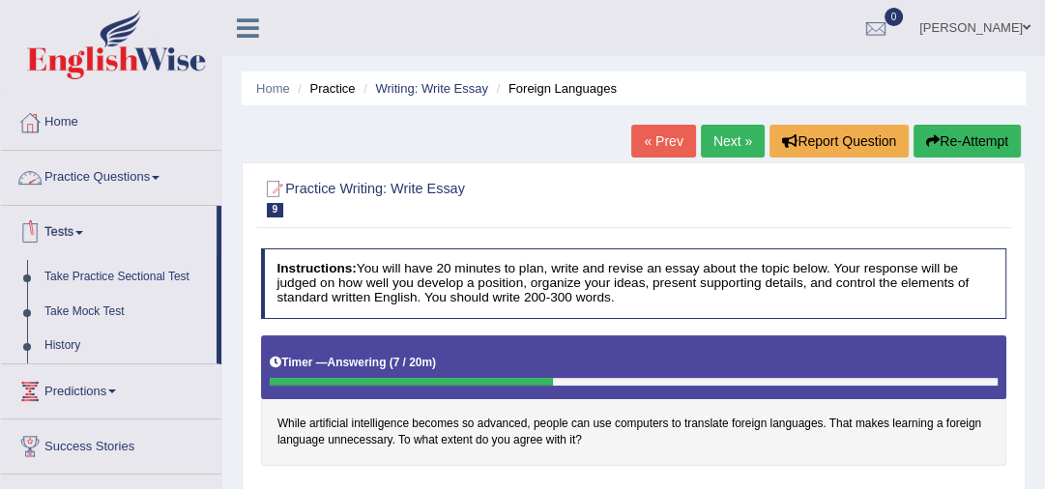
click at [131, 170] on link "Practice Questions" at bounding box center [111, 175] width 220 height 48
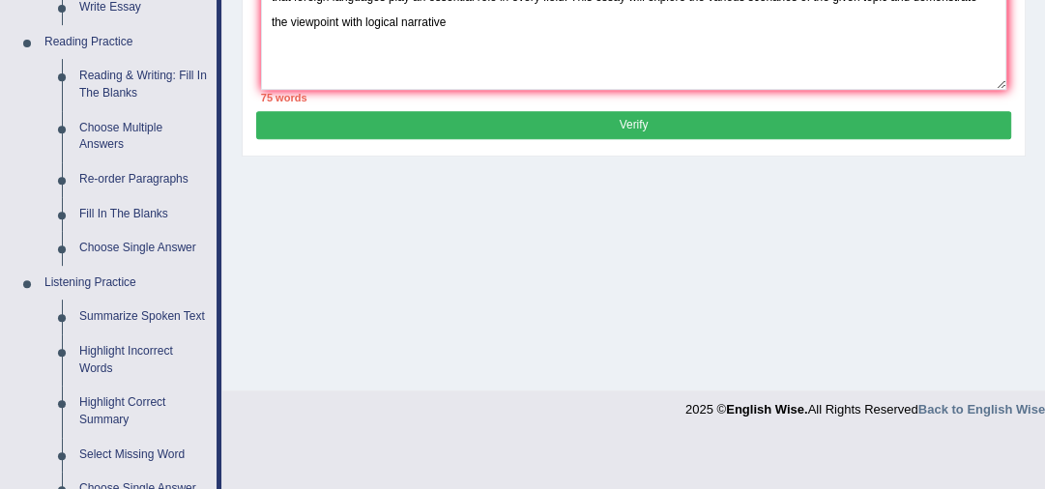
scroll to position [638, 0]
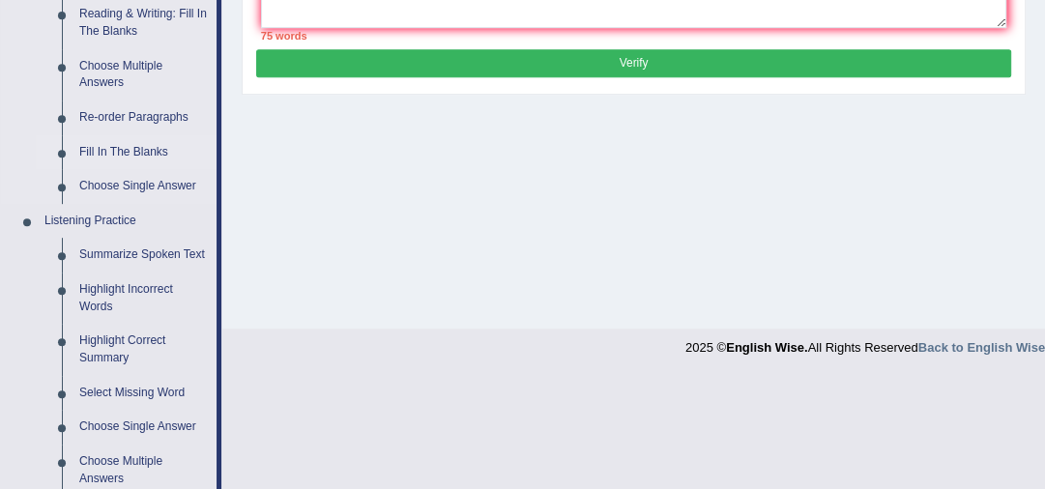
click at [121, 152] on link "Fill In The Blanks" at bounding box center [144, 152] width 146 height 35
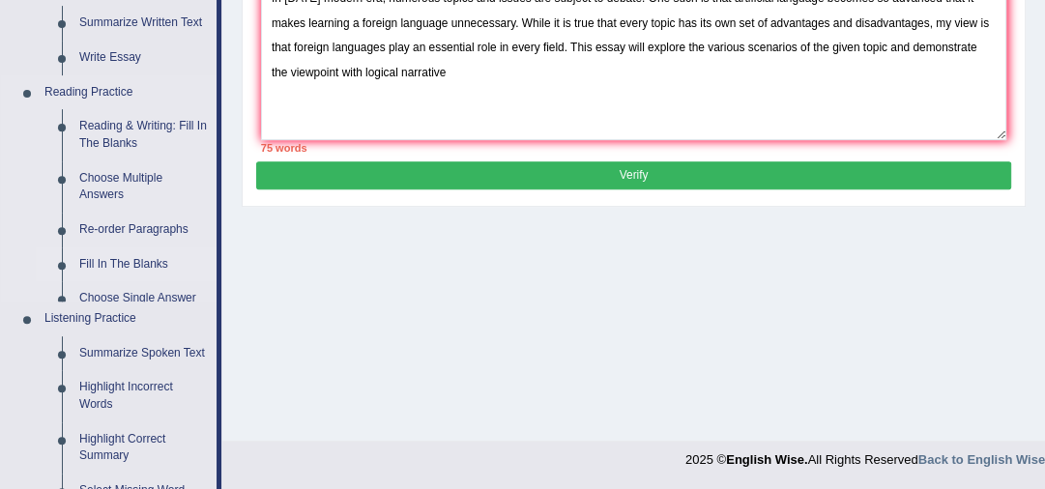
scroll to position [891, 0]
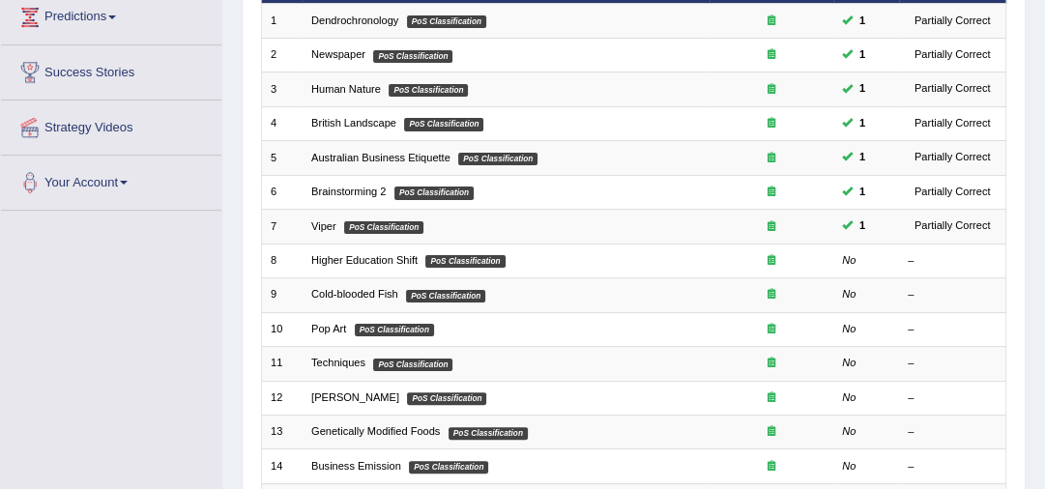
scroll to position [278, 0]
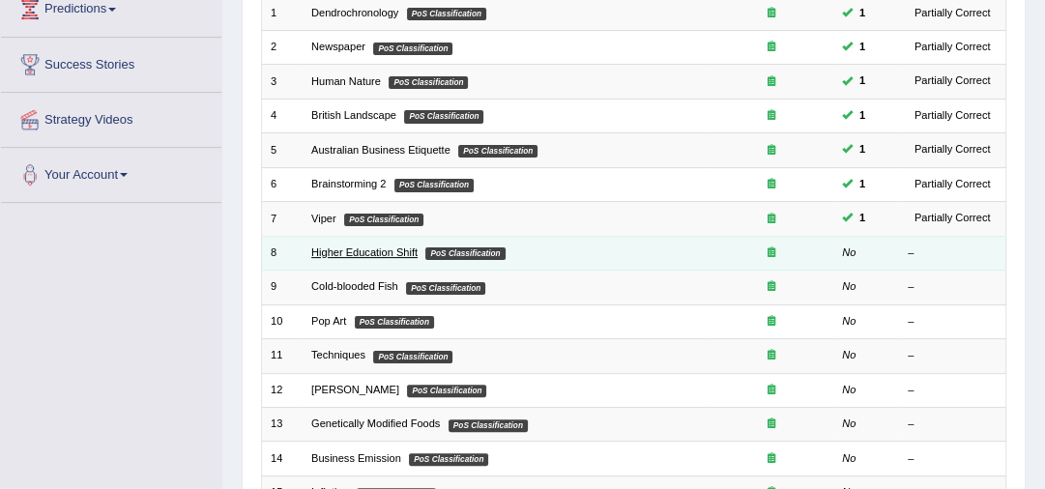
click at [334, 248] on link "Higher Education Shift" at bounding box center [364, 253] width 106 height 12
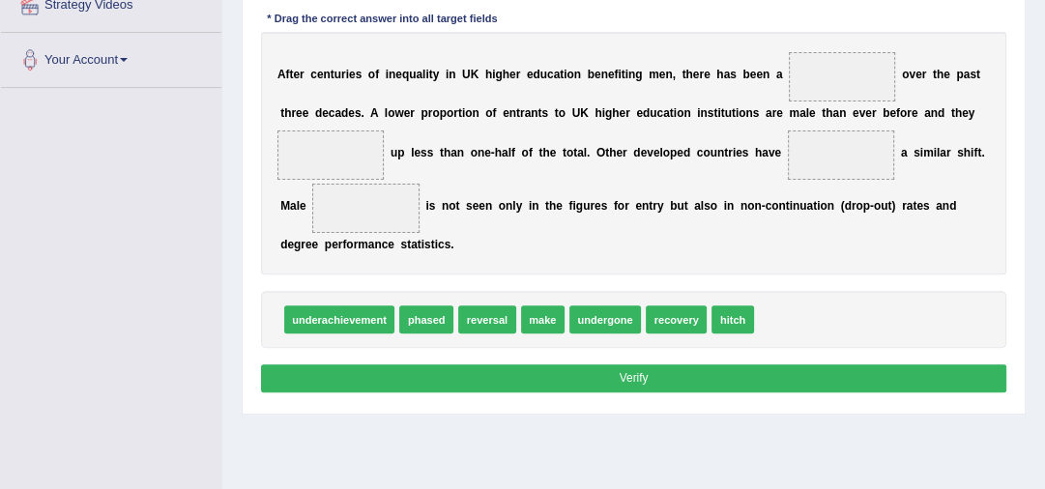
scroll to position [370, 0]
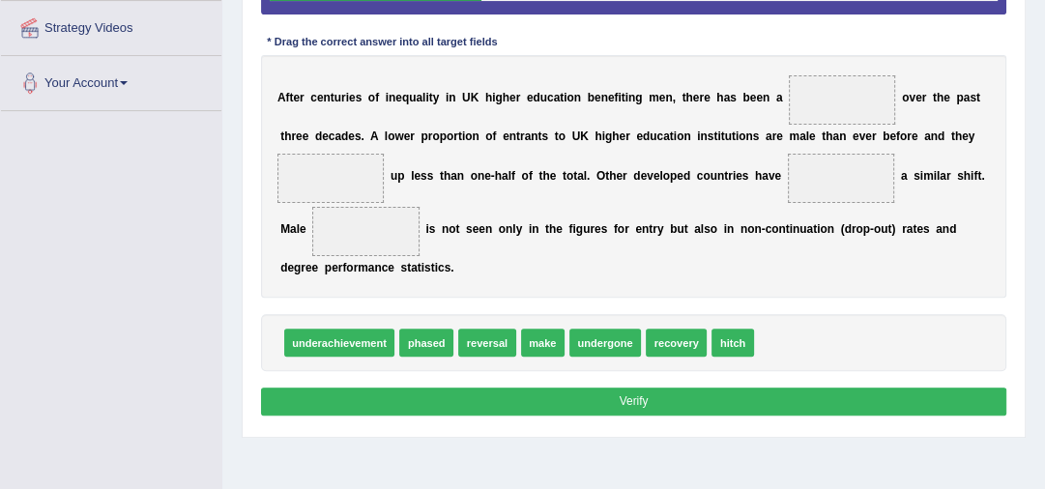
click at [327, 177] on span at bounding box center [330, 178] width 107 height 49
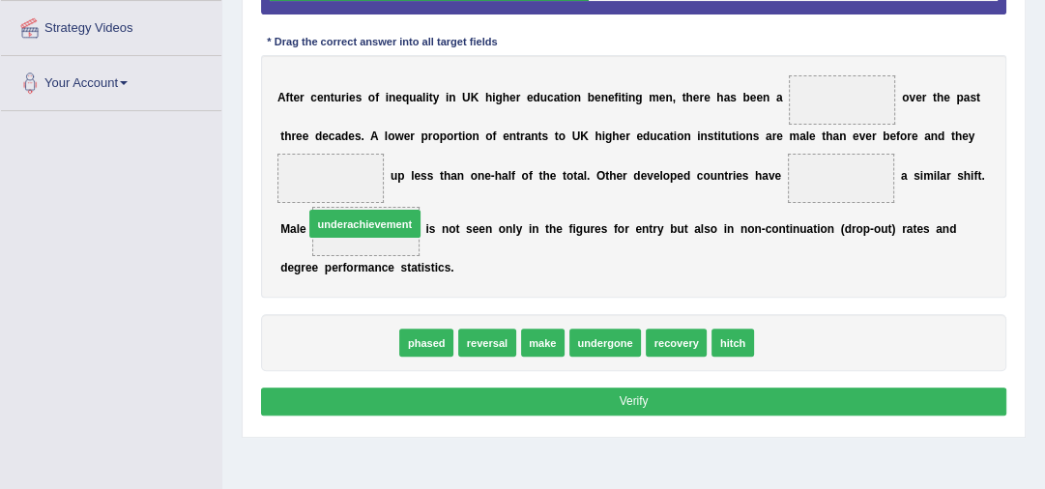
drag, startPoint x: 345, startPoint y: 339, endPoint x: 375, endPoint y: 201, distance: 141.5
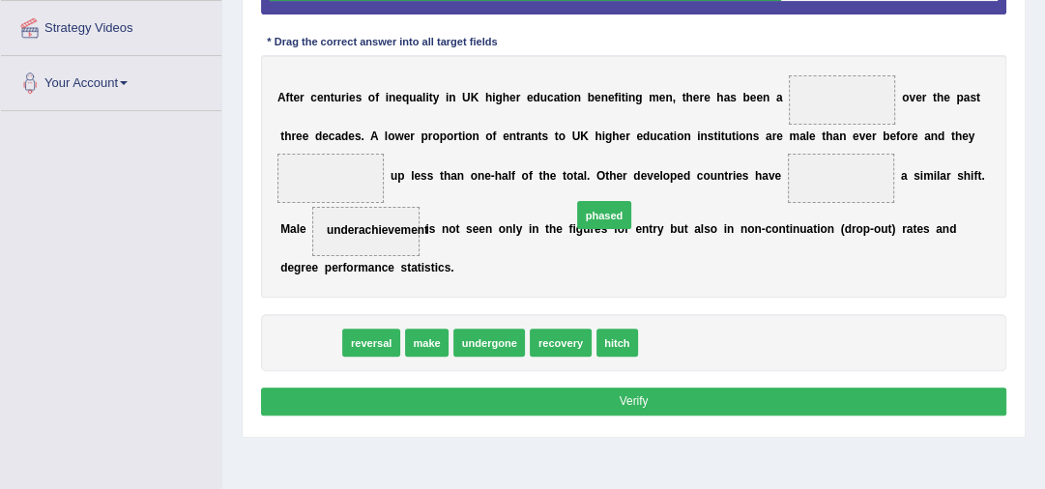
drag, startPoint x: 316, startPoint y: 337, endPoint x: 831, endPoint y: 143, distance: 550.7
click at [754, 154] on div "Instructions: In the text below some words are missing. Drag words from the box…" at bounding box center [633, 149] width 754 height 559
click at [582, 406] on button "Verify" at bounding box center [634, 402] width 746 height 28
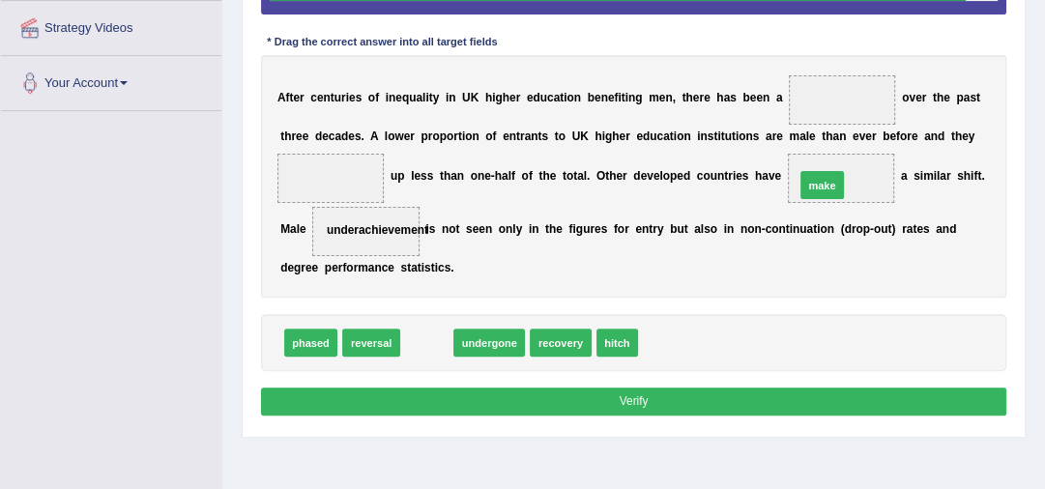
drag, startPoint x: 429, startPoint y: 344, endPoint x: 894, endPoint y: 160, distance: 500.3
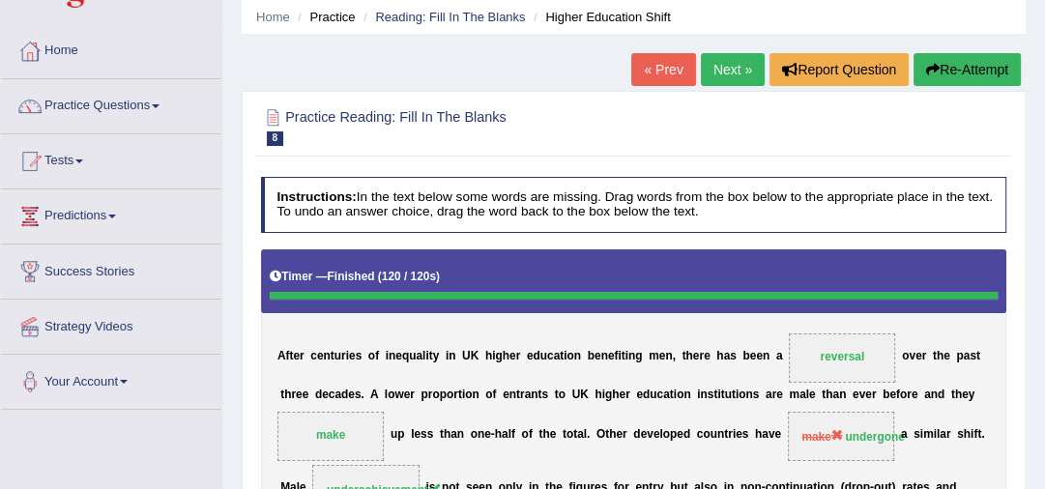
scroll to position [0, 0]
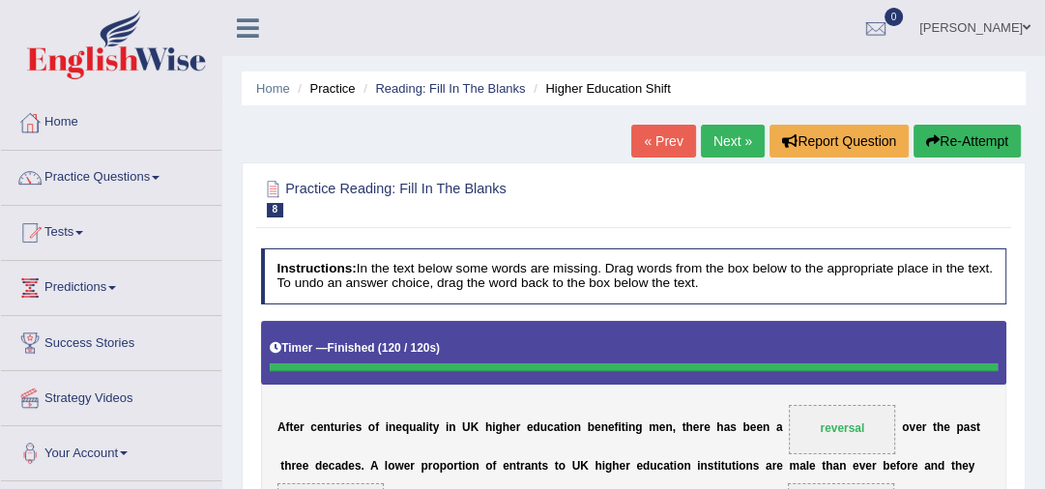
click at [734, 150] on link "Next »" at bounding box center [733, 141] width 64 height 33
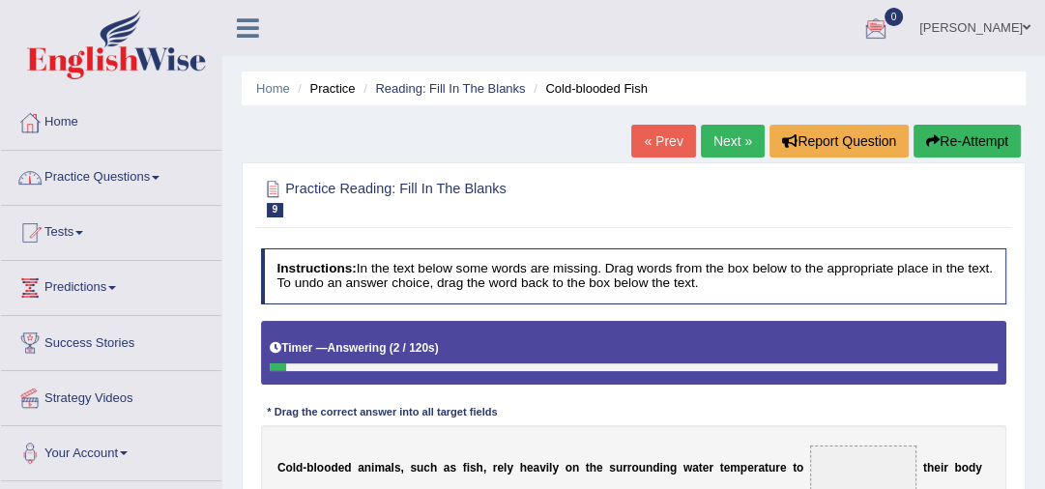
click at [124, 178] on link "Practice Questions" at bounding box center [111, 175] width 220 height 48
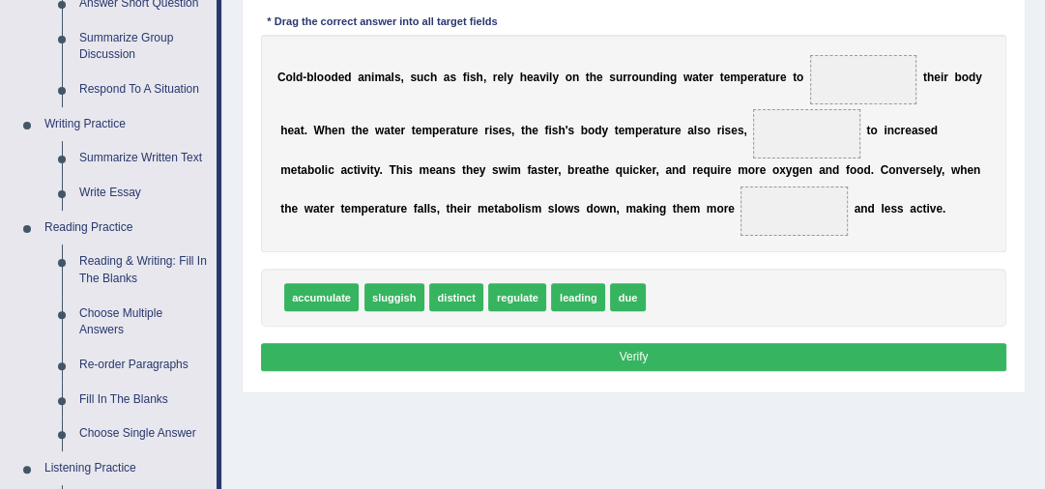
scroll to position [432, 0]
